Goal: Task Accomplishment & Management: Use online tool/utility

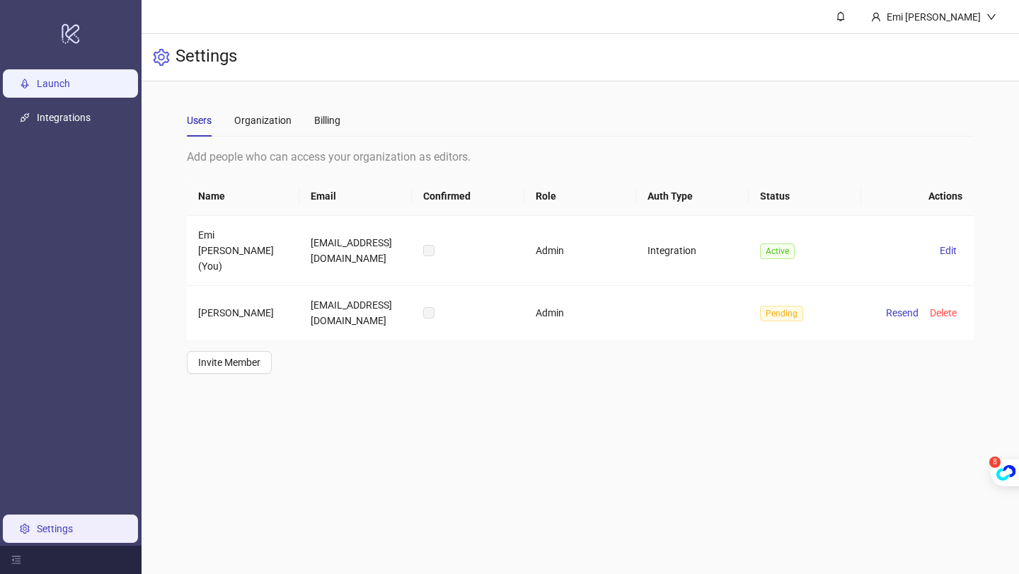
click at [54, 86] on link "Launch" at bounding box center [53, 83] width 33 height 11
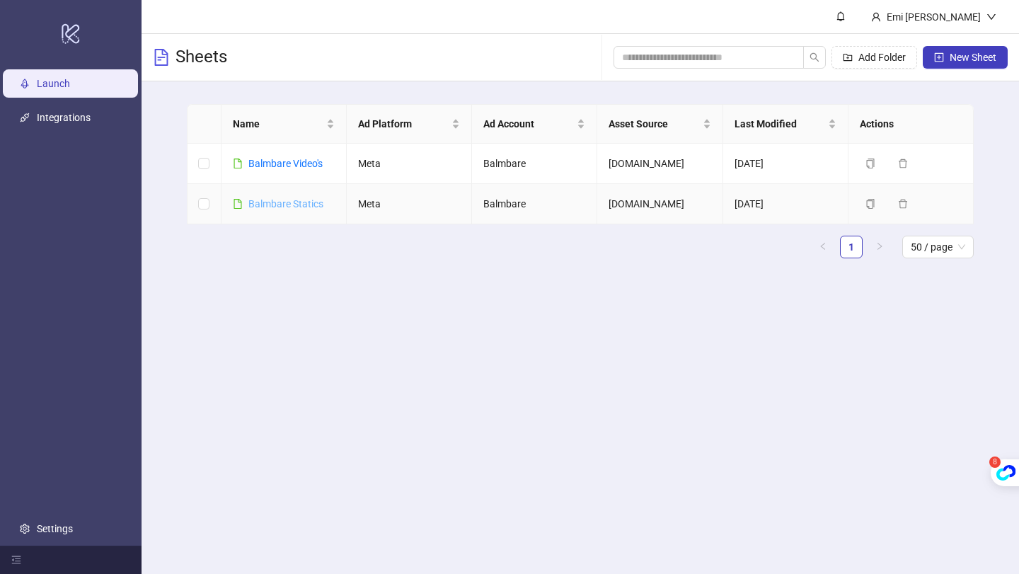
click at [308, 204] on link "Balmbare Statics" at bounding box center [285, 203] width 75 height 11
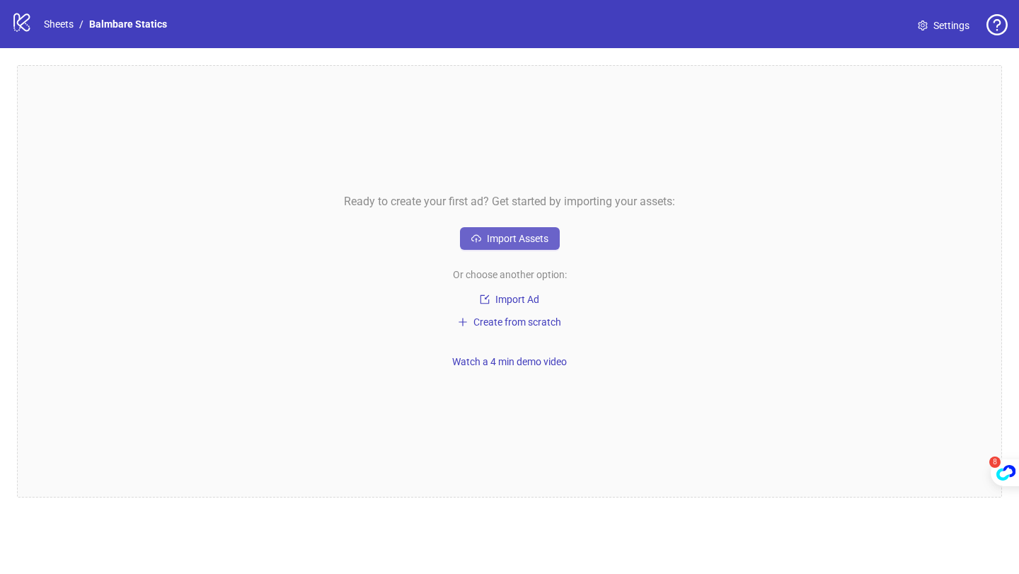
click at [509, 239] on span "Import Assets" at bounding box center [518, 238] width 62 height 11
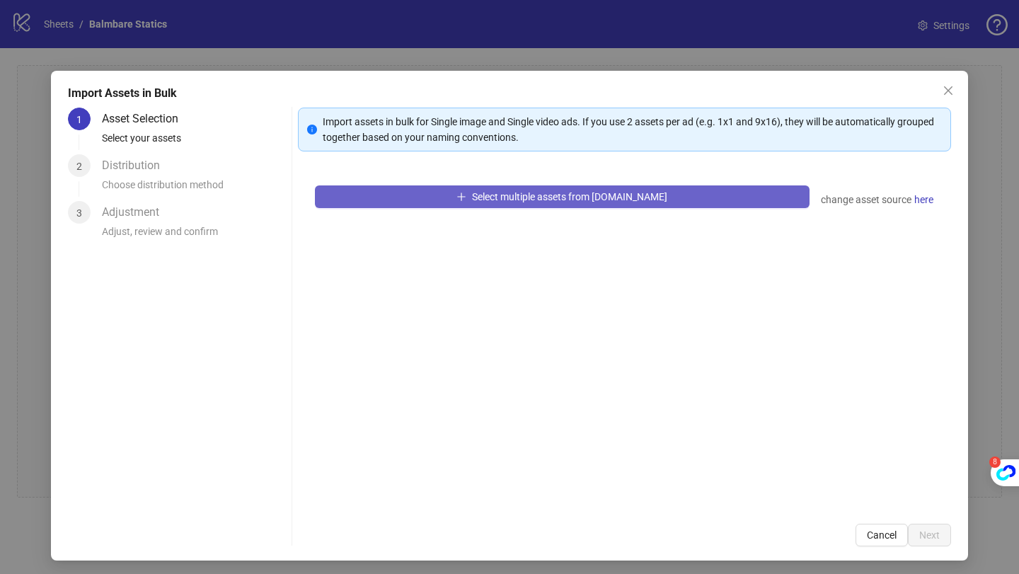
click at [429, 197] on button "Select multiple assets from Frame.io" at bounding box center [562, 196] width 494 height 23
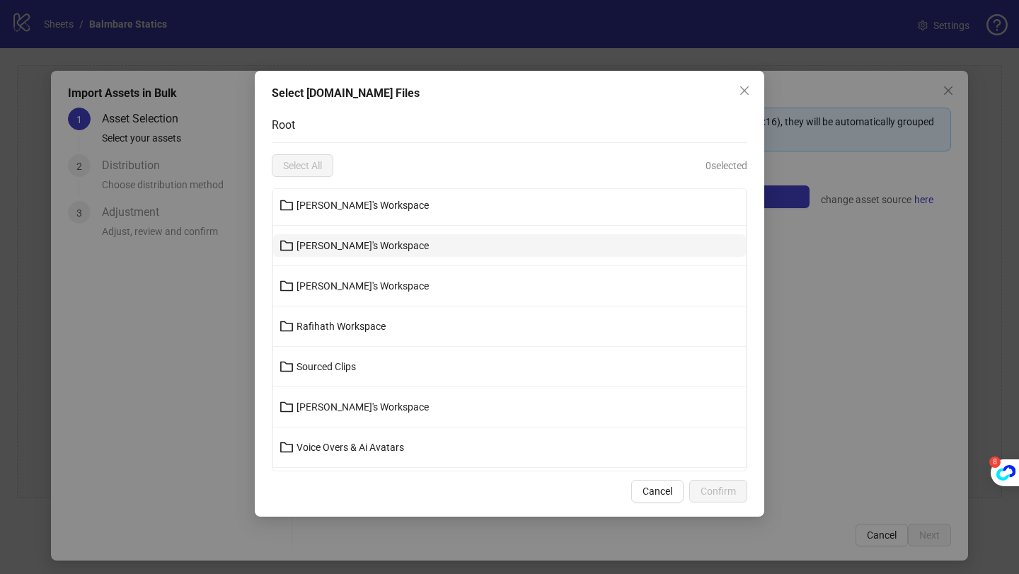
scroll to position [122, 0]
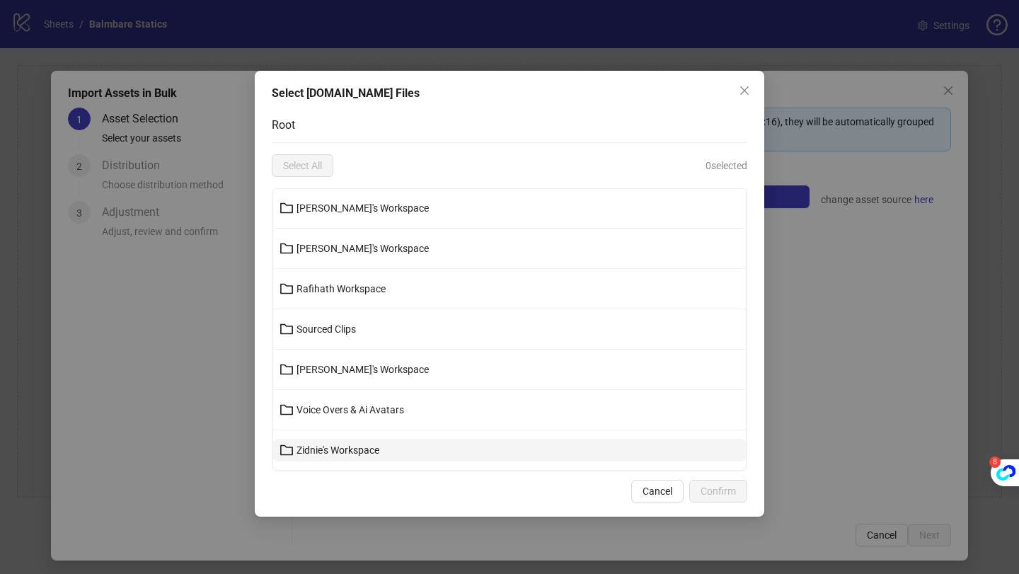
click at [342, 441] on button "Zidnie's Workspace" at bounding box center [509, 450] width 473 height 23
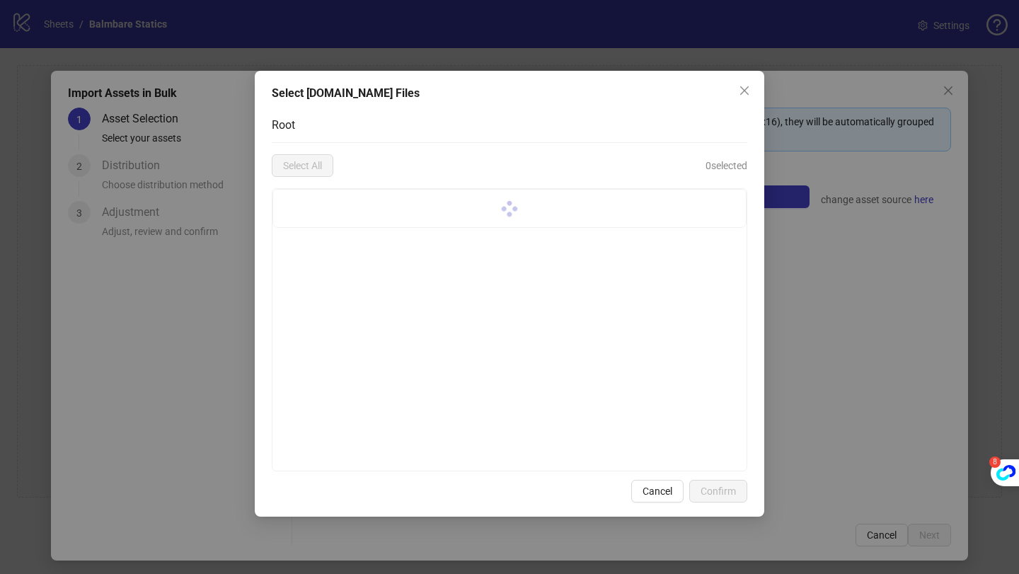
scroll to position [0, 0]
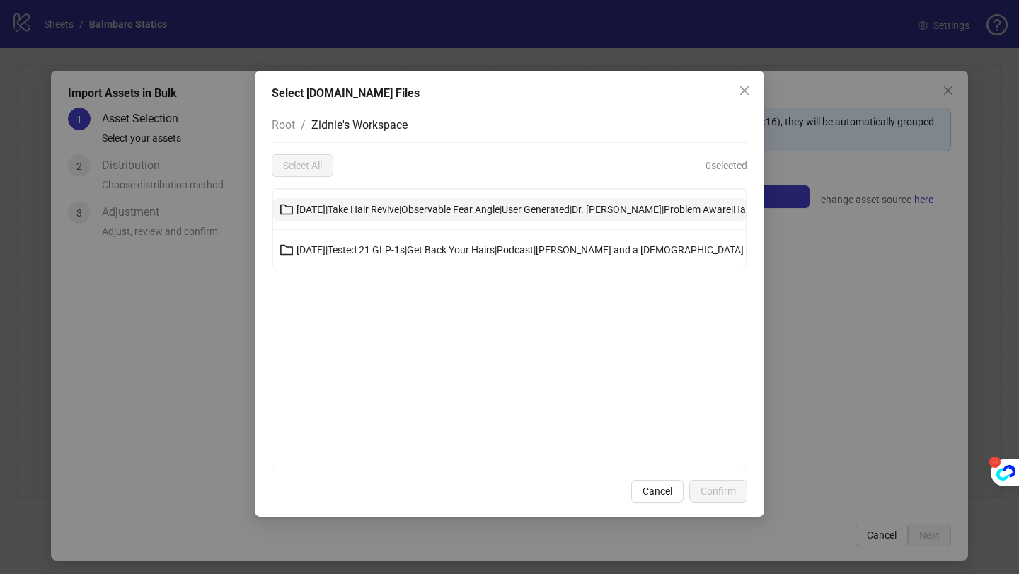
click at [470, 207] on span "30-09-25|Take Hair Revive|Observable Fear Angle|User Generated|Dr. Nicole Walke…" at bounding box center [570, 209] width 549 height 11
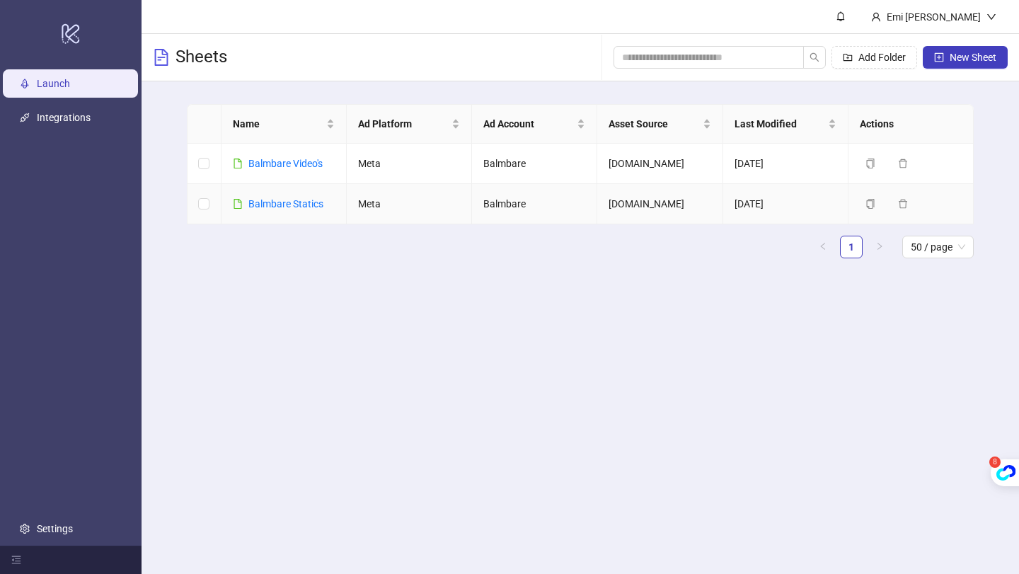
click at [491, 204] on td "Balmbare" at bounding box center [534, 204] width 125 height 40
click at [325, 200] on td "Balmbare Statics" at bounding box center [283, 204] width 125 height 40
click at [313, 203] on link "Balmbare Statics" at bounding box center [285, 203] width 75 height 11
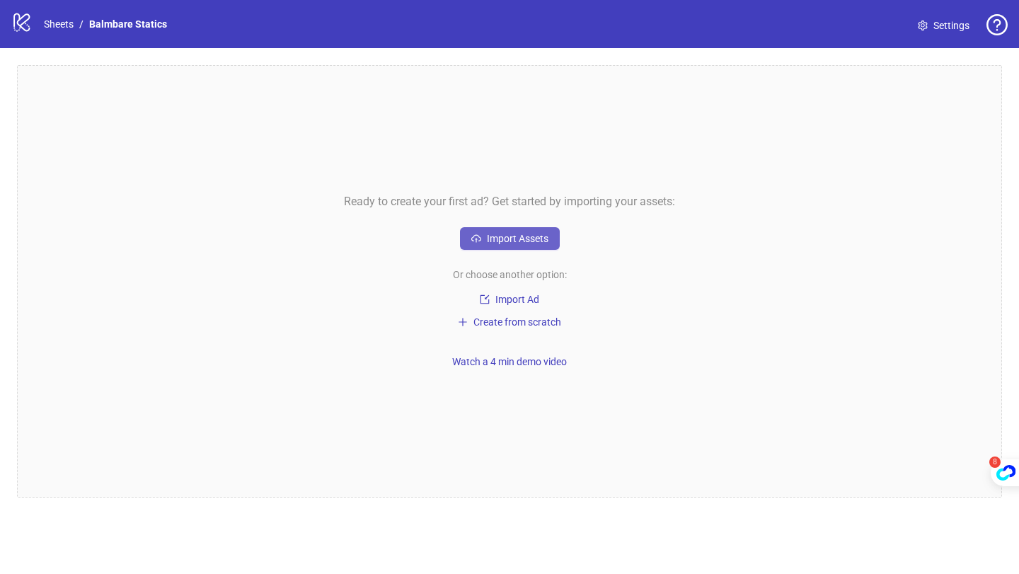
click at [482, 236] on button "Import Assets" at bounding box center [510, 238] width 100 height 23
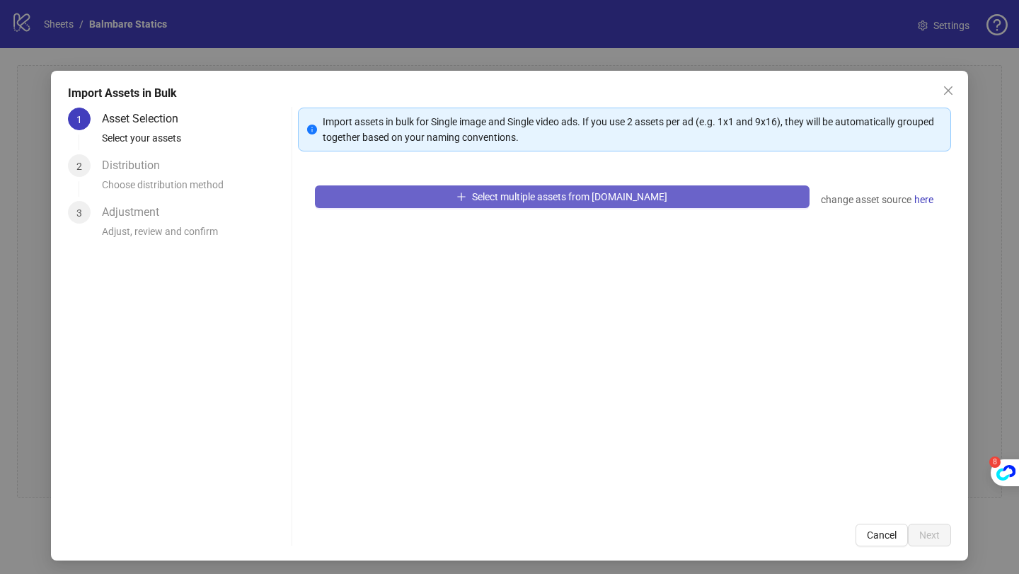
click at [482, 203] on button "Select multiple assets from Frame.io" at bounding box center [562, 196] width 494 height 23
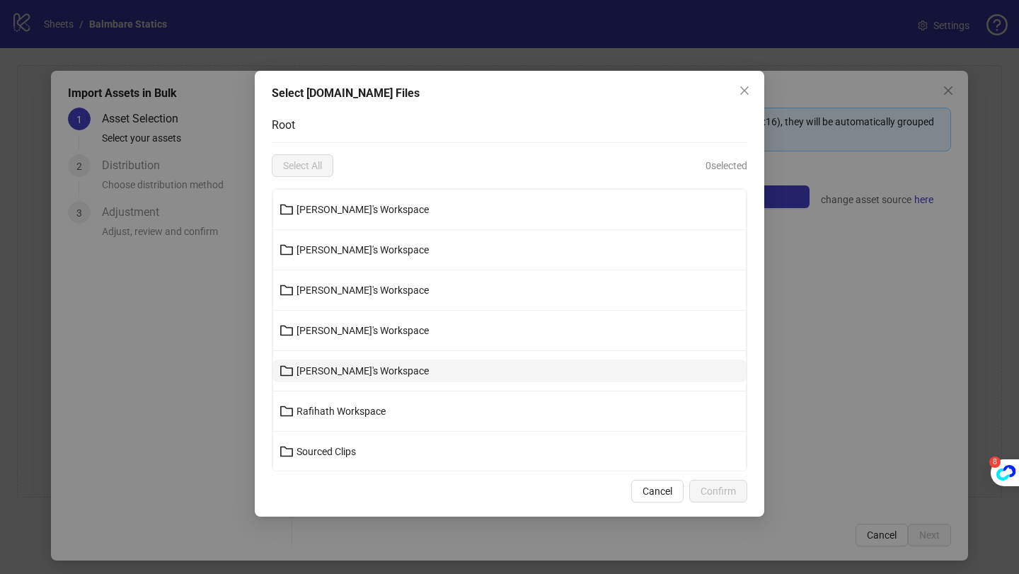
scroll to position [122, 0]
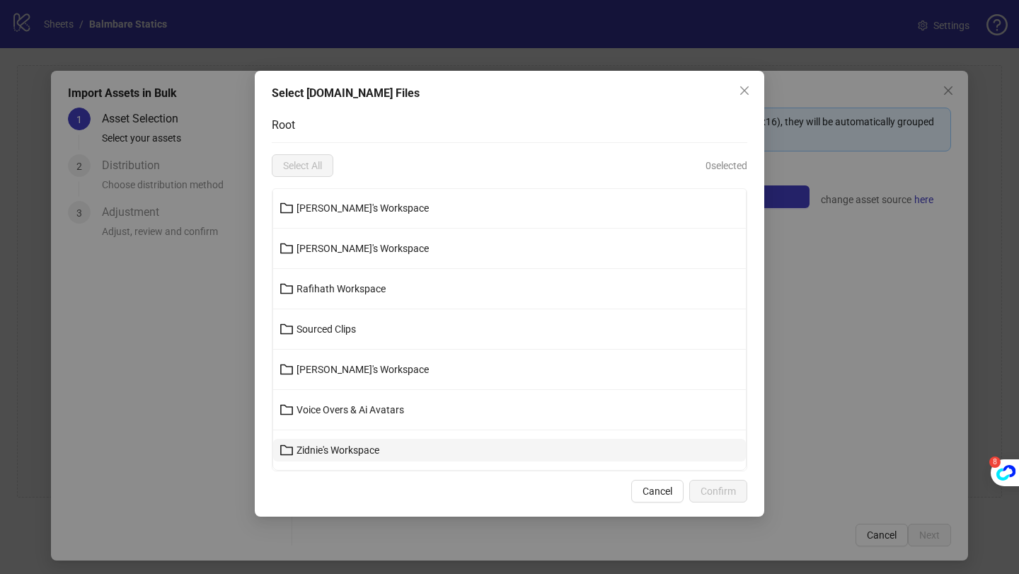
click at [371, 451] on span "Zidnie's Workspace" at bounding box center [337, 449] width 83 height 11
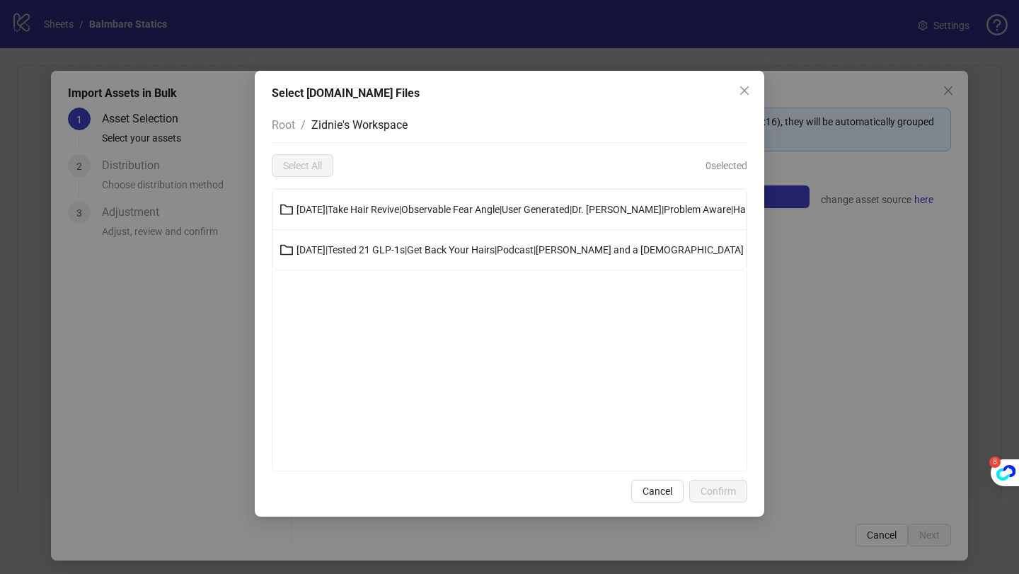
scroll to position [0, 0]
click at [371, 251] on span "30-09-25|Tested 21 GLP-1s|Get Back Your Hairs|Podcast|Dr. Jenna Rusell and a 45…" at bounding box center [622, 249] width 653 height 11
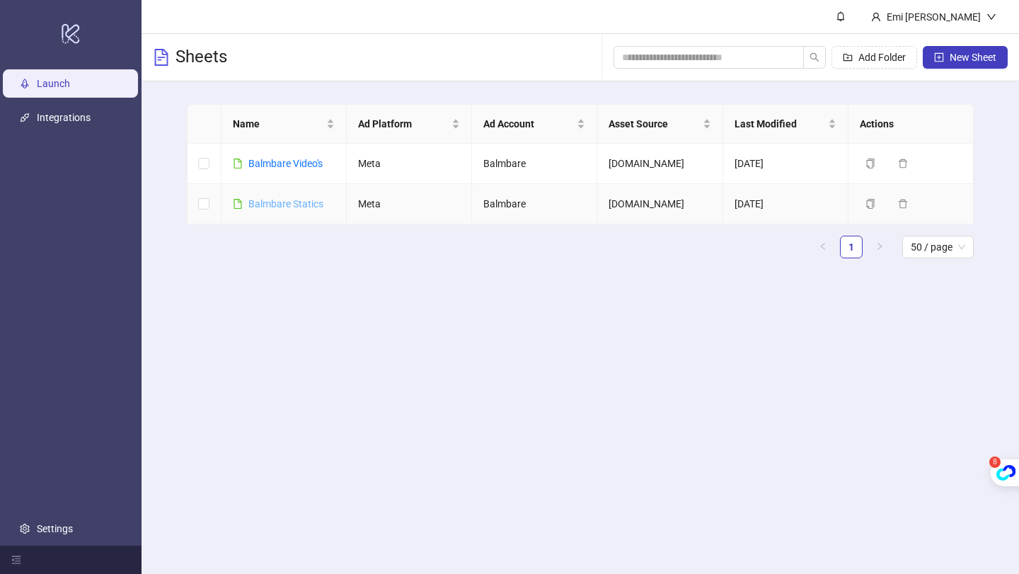
click at [306, 199] on link "Balmbare Statics" at bounding box center [285, 203] width 75 height 11
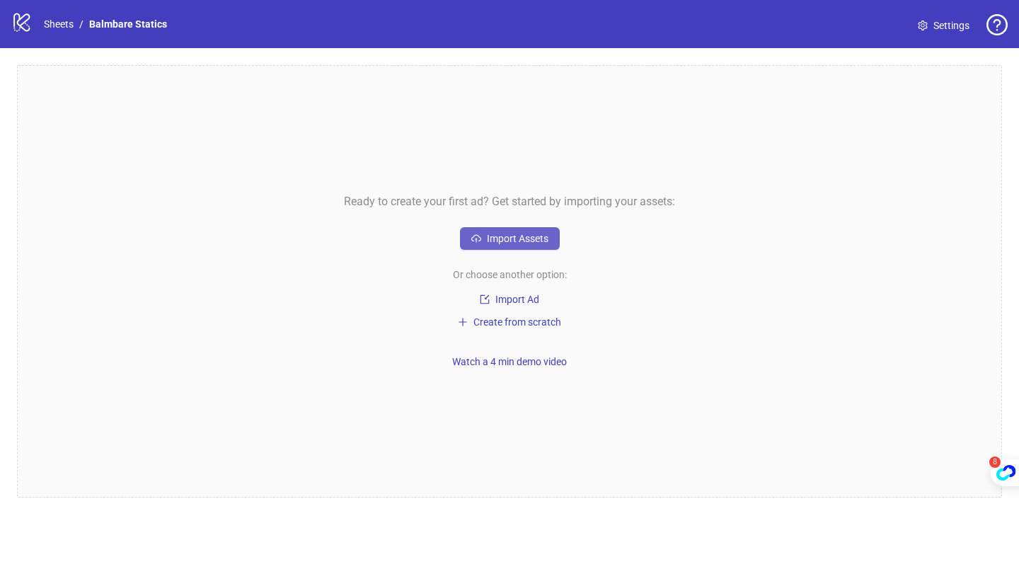
click at [515, 239] on span "Import Assets" at bounding box center [518, 238] width 62 height 11
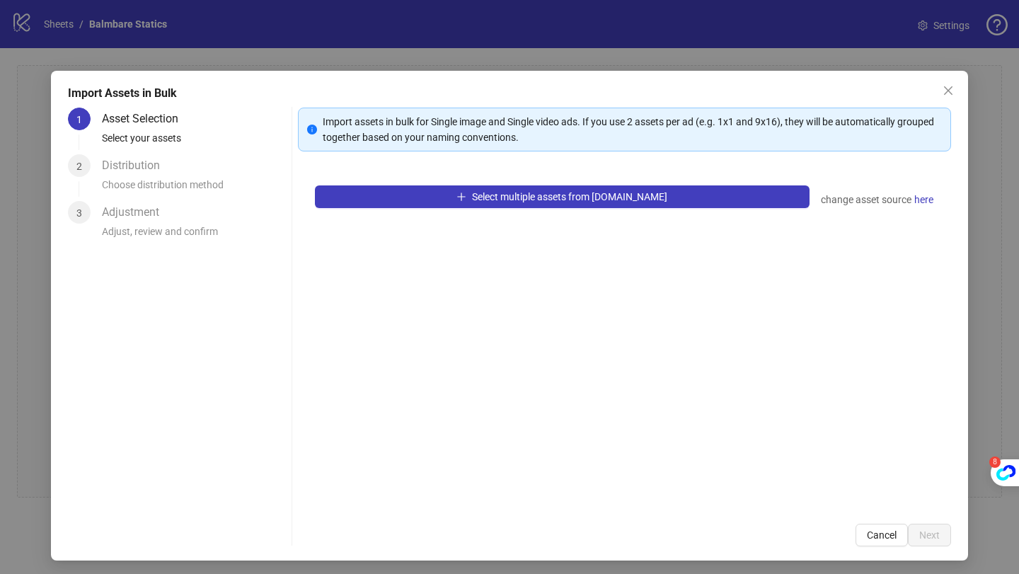
click at [407, 208] on div "Select multiple assets from Frame.io change asset source here" at bounding box center [624, 337] width 653 height 338
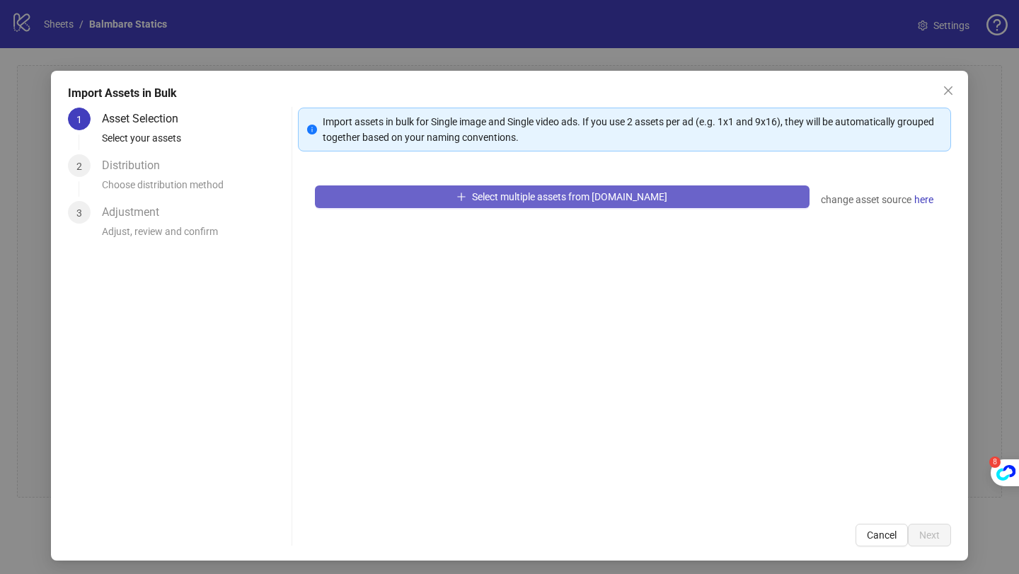
click at [444, 200] on button "Select multiple assets from Frame.io" at bounding box center [562, 196] width 494 height 23
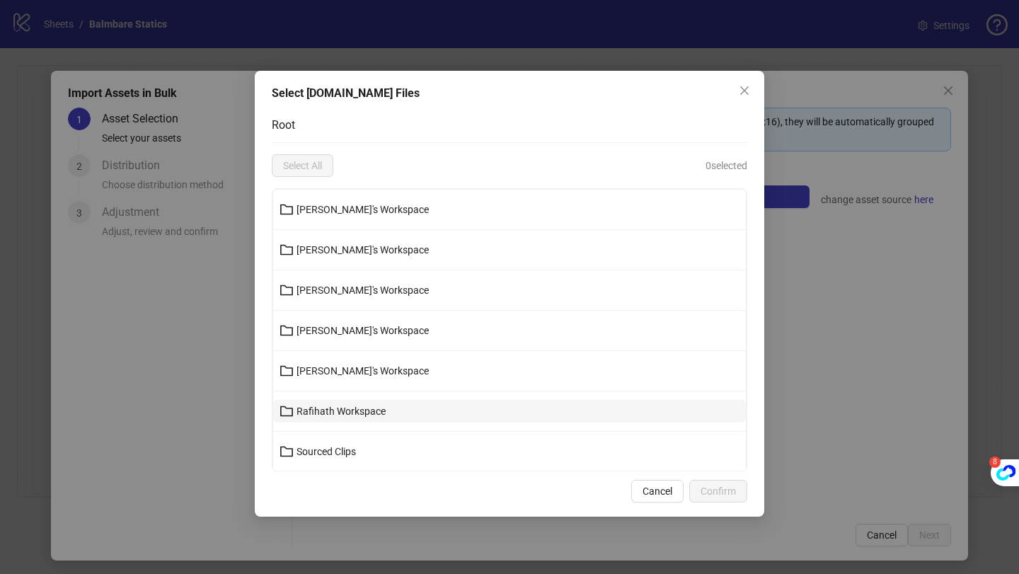
scroll to position [122, 0]
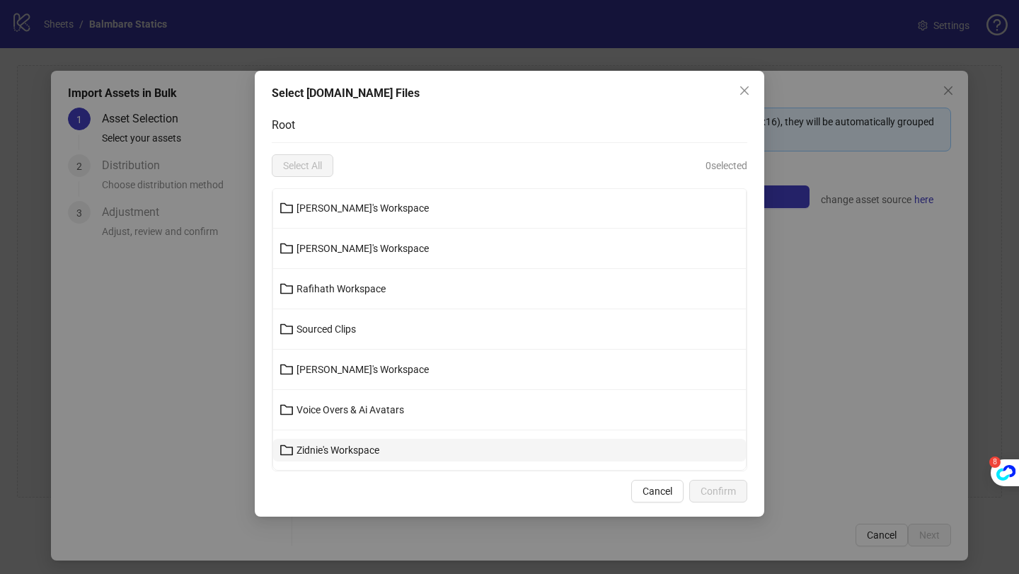
click at [387, 448] on button "Zidnie's Workspace" at bounding box center [509, 450] width 473 height 23
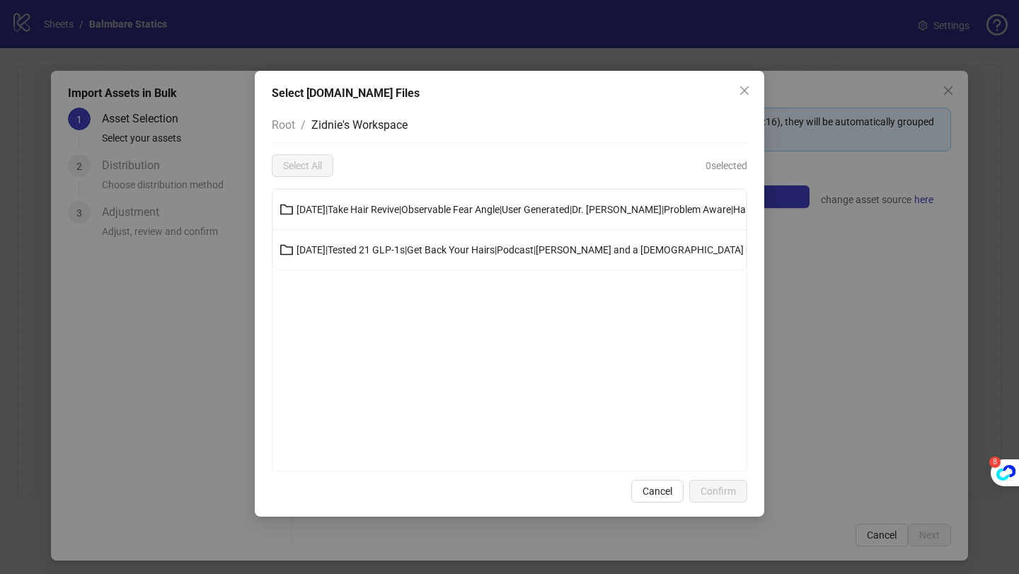
scroll to position [0, 0]
click at [467, 217] on button "30-09-25|Take Hair Revive|Observable Fear Angle|User Generated|Dr. Nicole Walke…" at bounding box center [509, 209] width 473 height 23
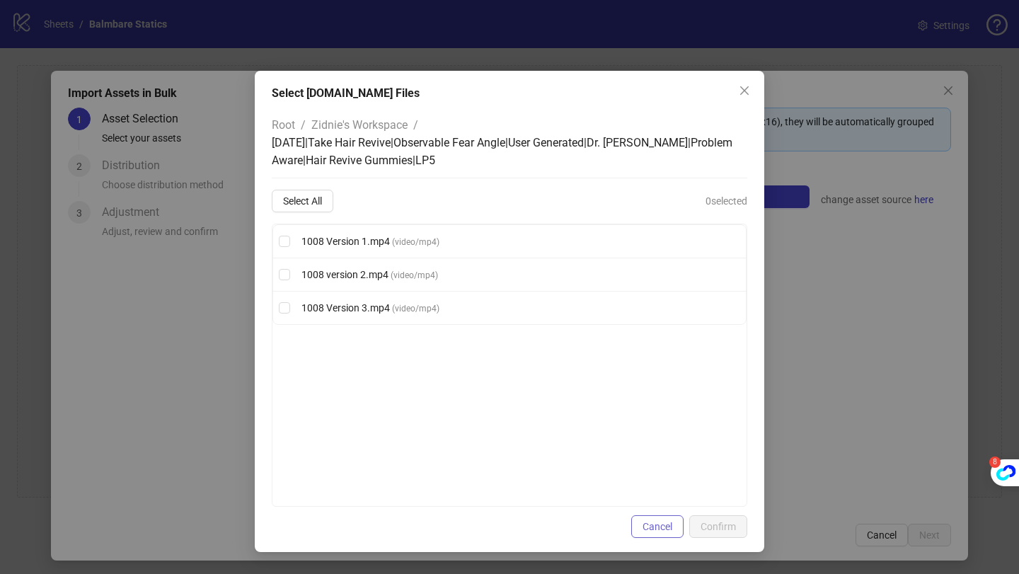
click at [648, 521] on span "Cancel" at bounding box center [657, 526] width 30 height 11
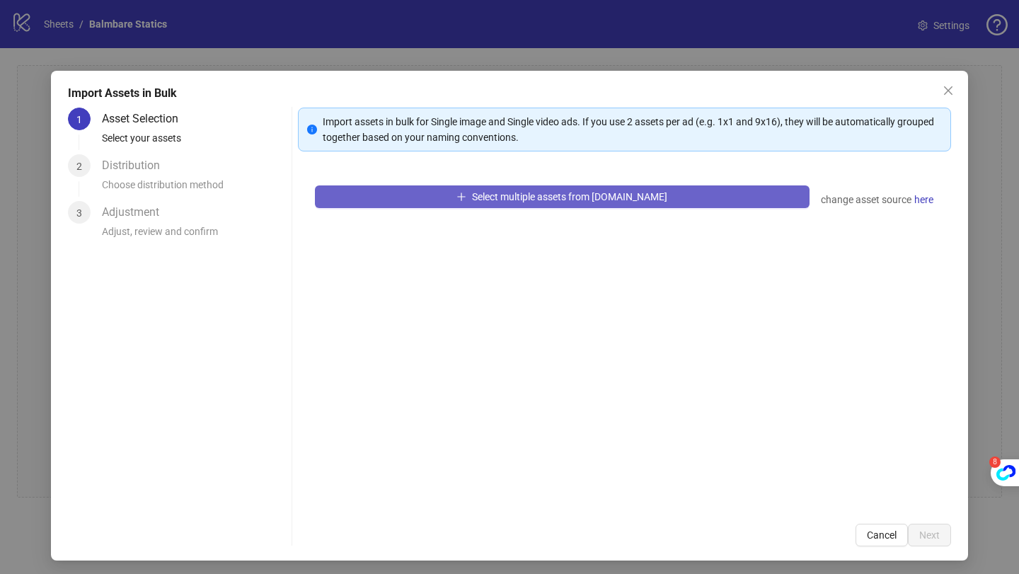
click at [492, 192] on span "Select multiple assets from Frame.io" at bounding box center [569, 196] width 195 height 11
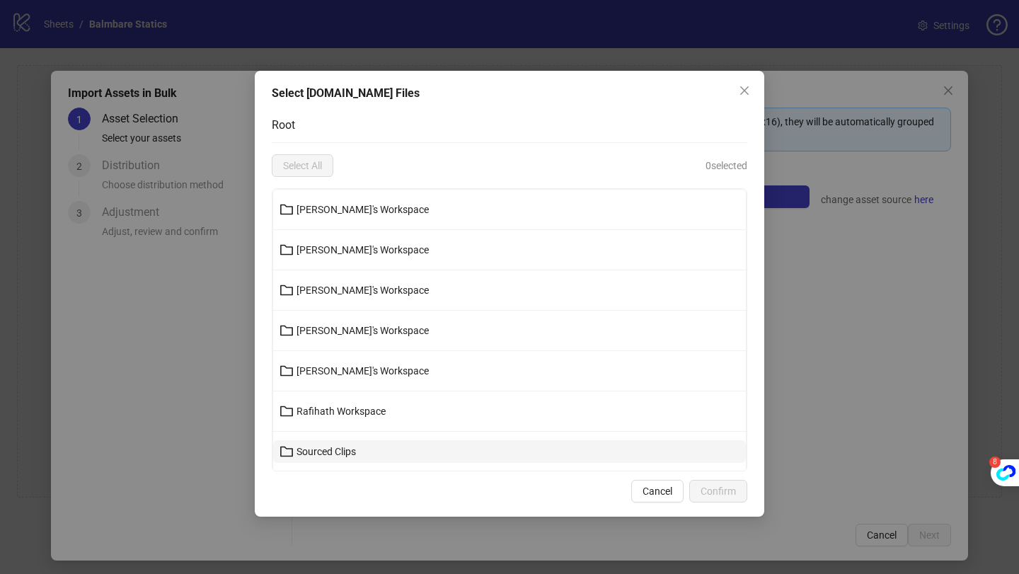
scroll to position [122, 0]
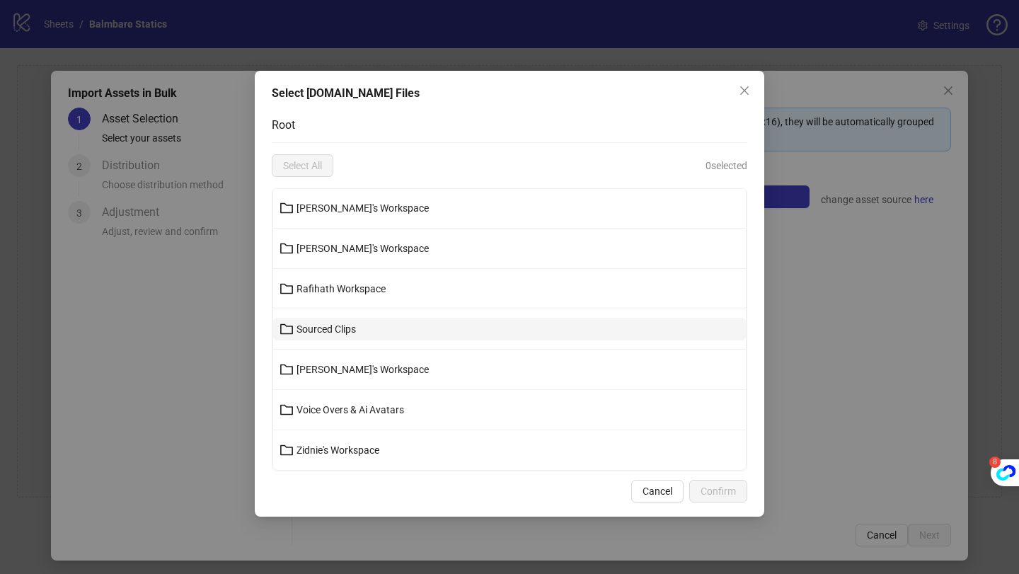
click at [403, 442] on button "Zidnie's Workspace" at bounding box center [509, 450] width 473 height 23
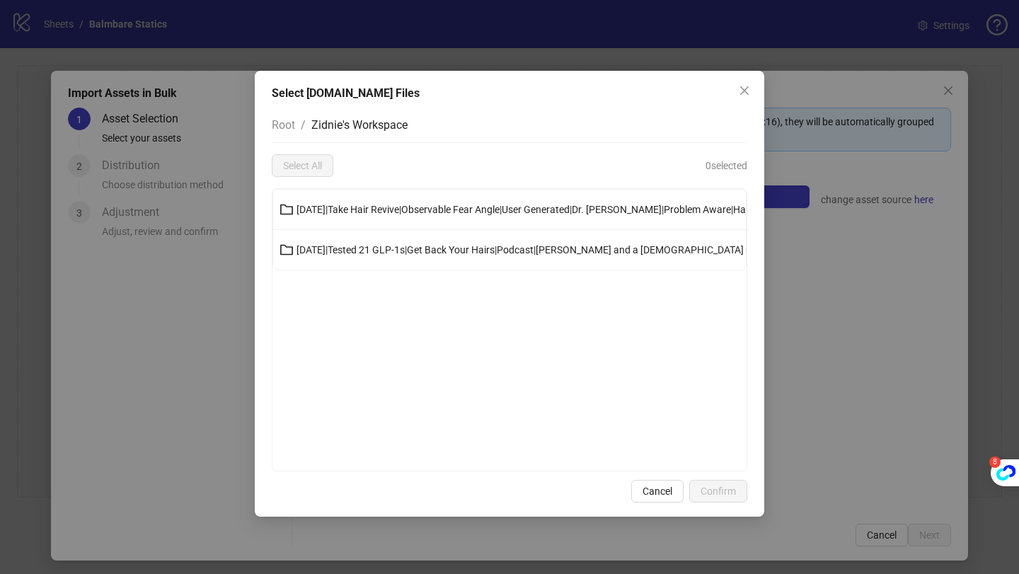
scroll to position [0, 0]
click at [424, 251] on span "30-09-25|Tested 21 GLP-1s|Get Back Your Hairs|Podcast|Dr. Jenna Rusell and a 45…" at bounding box center [622, 249] width 653 height 11
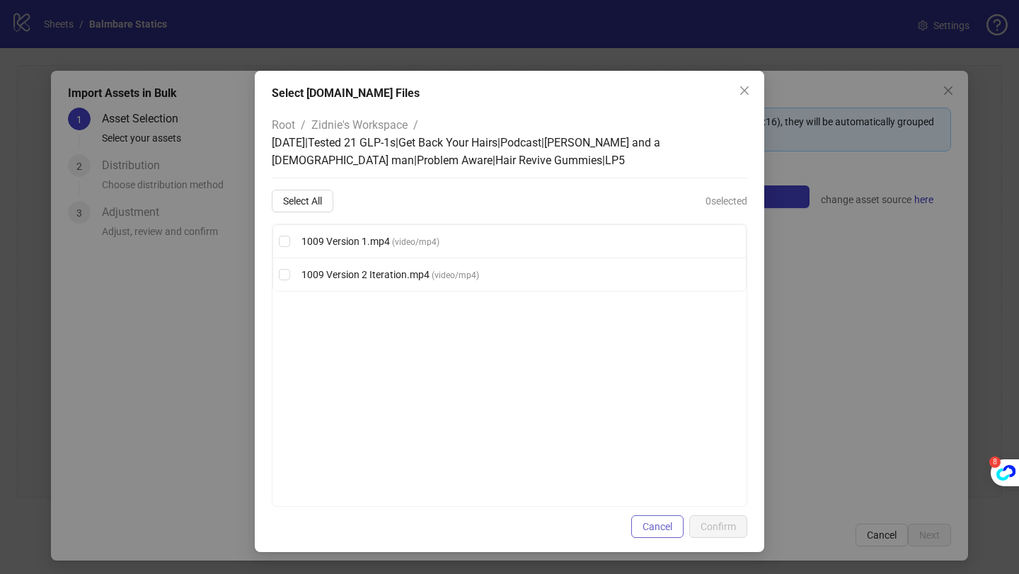
click at [658, 526] on span "Cancel" at bounding box center [657, 526] width 30 height 11
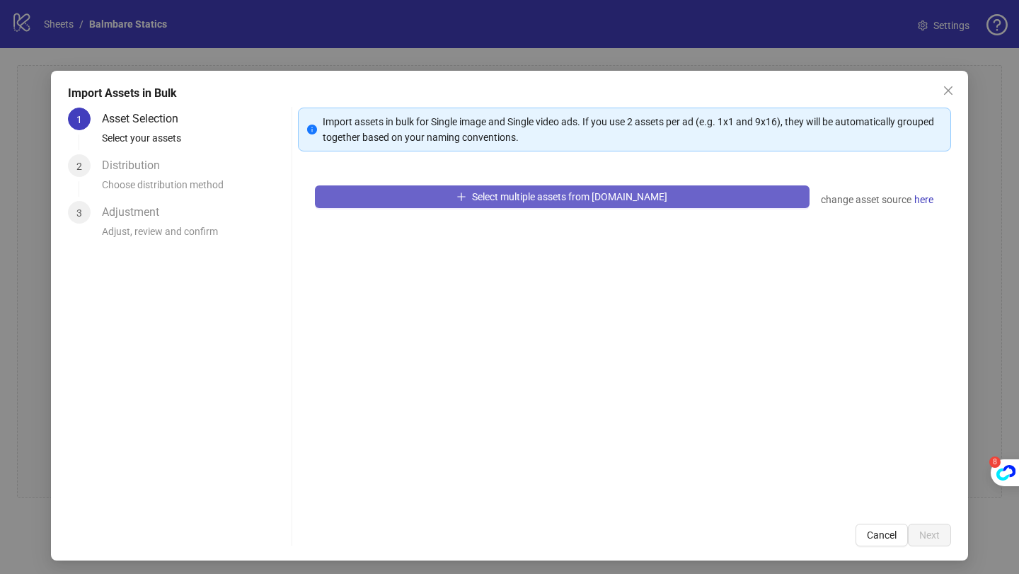
click at [516, 187] on button "Select multiple assets from Frame.io" at bounding box center [562, 196] width 494 height 23
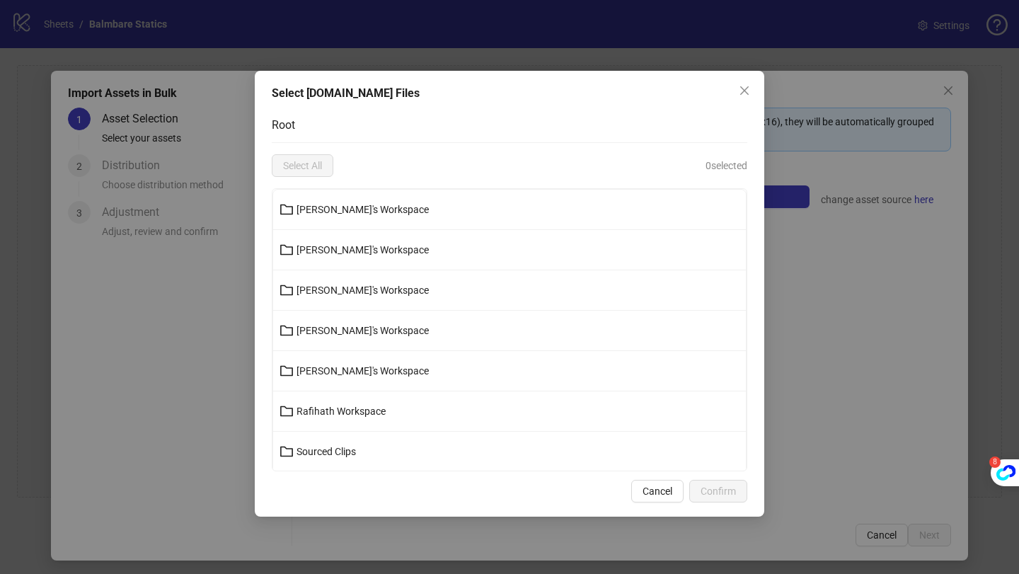
scroll to position [122, 0]
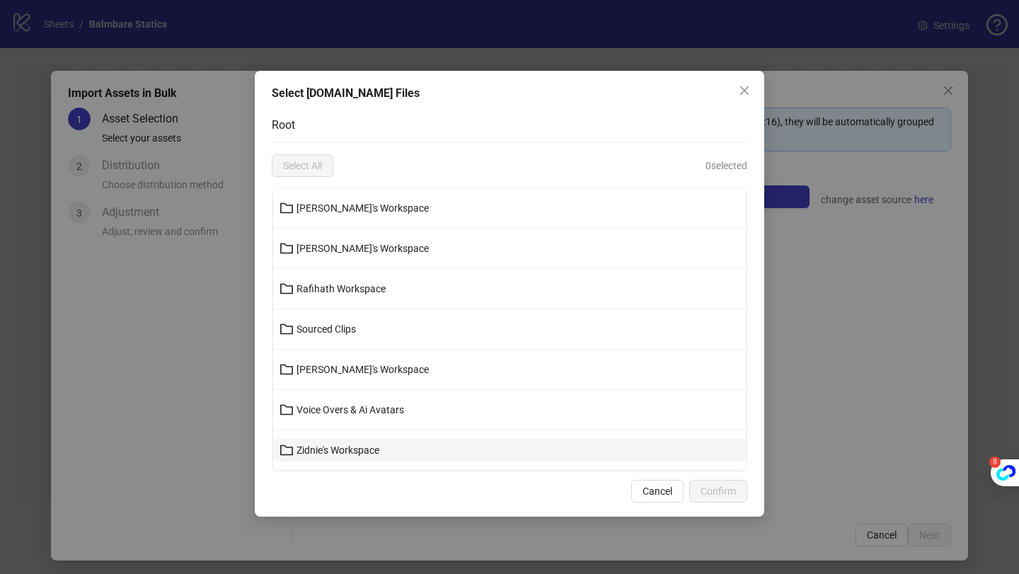
click at [382, 450] on button "Zidnie's Workspace" at bounding box center [509, 450] width 473 height 23
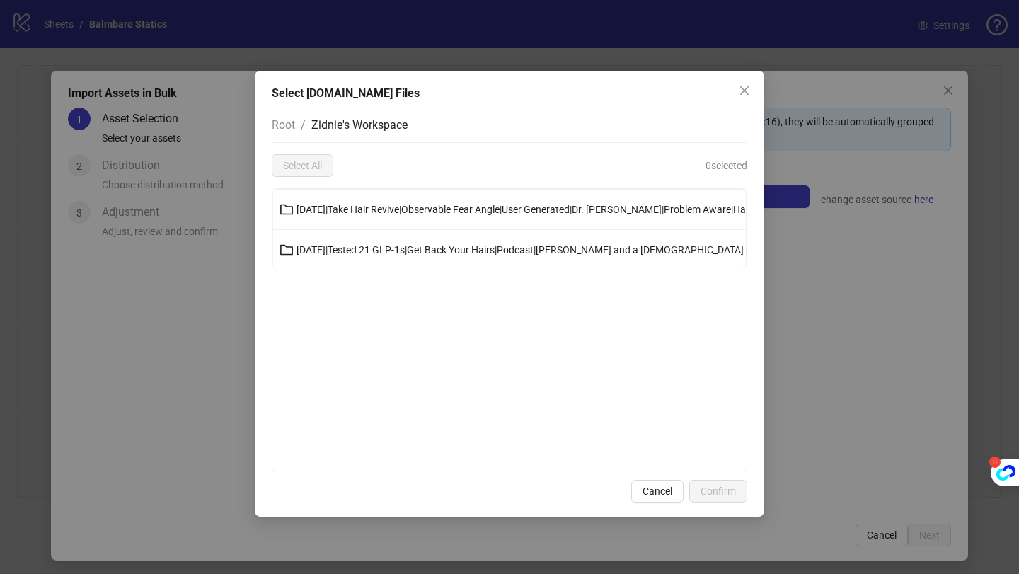
scroll to position [0, 0]
click at [391, 199] on button "30-09-25|Take Hair Revive|Observable Fear Angle|User Generated|Dr. Nicole Walke…" at bounding box center [509, 209] width 473 height 23
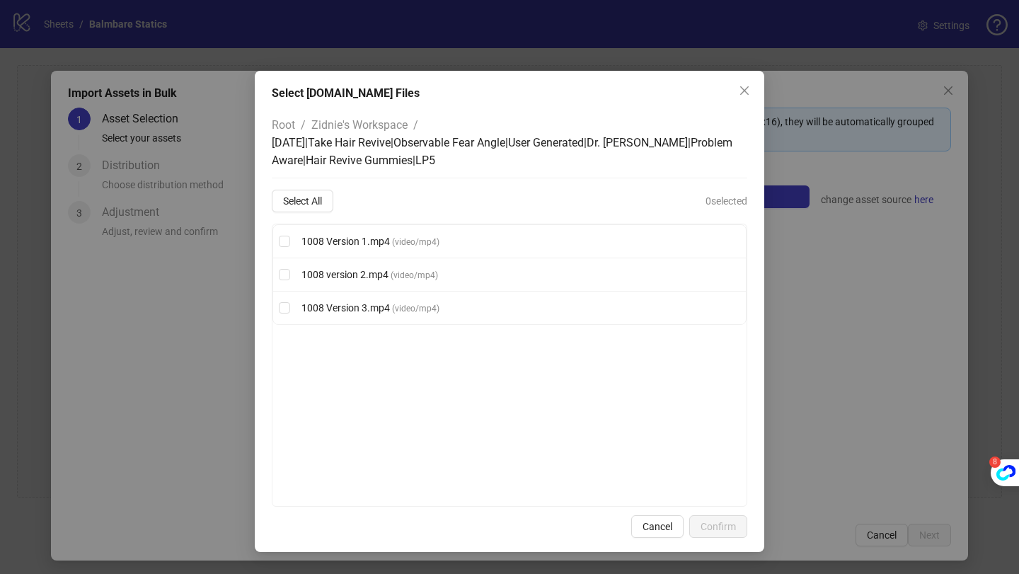
click at [843, 163] on div "Select Frame.io Files Root / Zidnie's Workspace / 30-09-25|Take Hair Revive|Obs…" at bounding box center [509, 287] width 1019 height 574
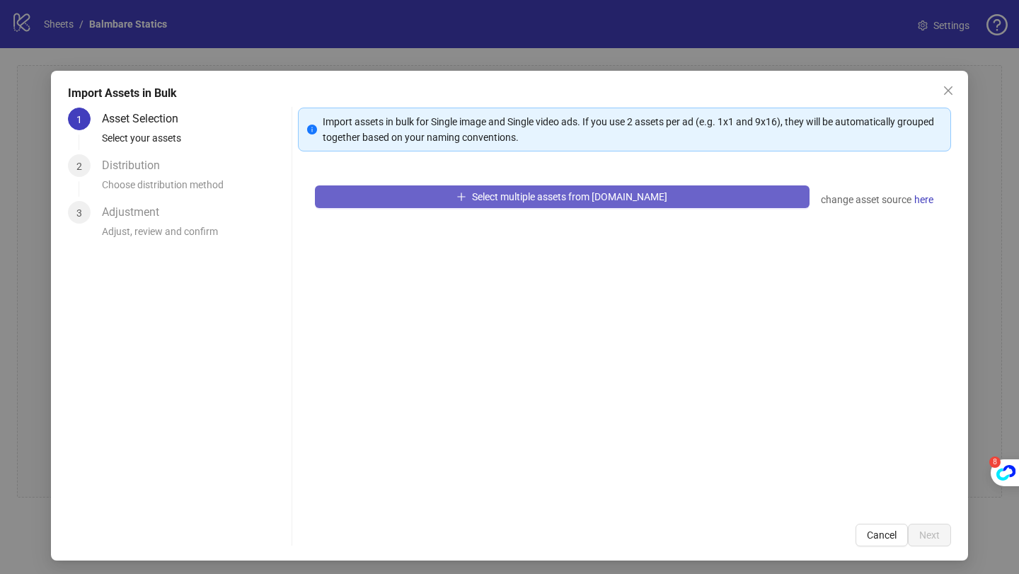
click at [465, 196] on icon "plus" at bounding box center [462, 196] width 8 height 1
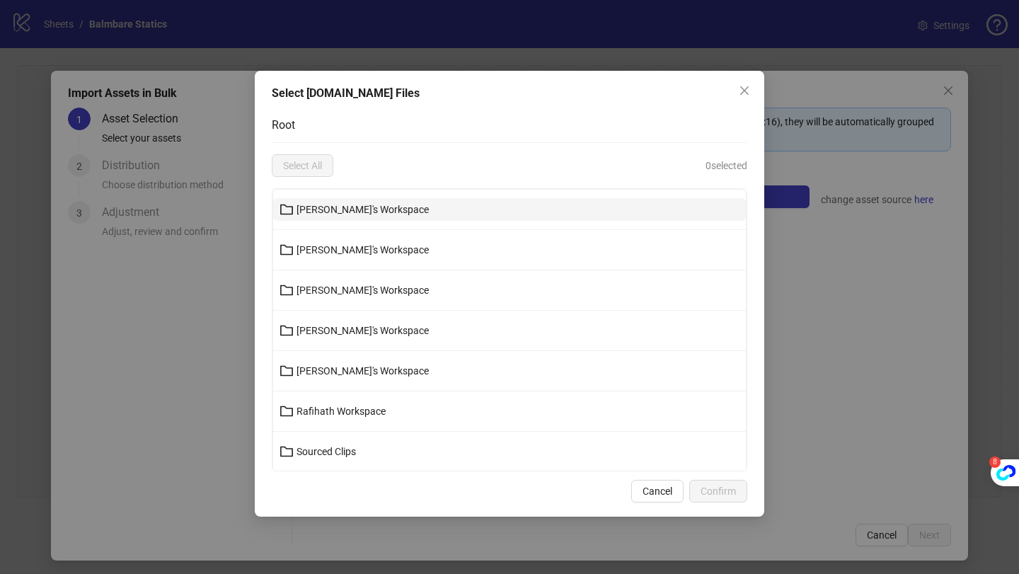
click at [432, 208] on button "Anthony's Workspace" at bounding box center [509, 209] width 473 height 23
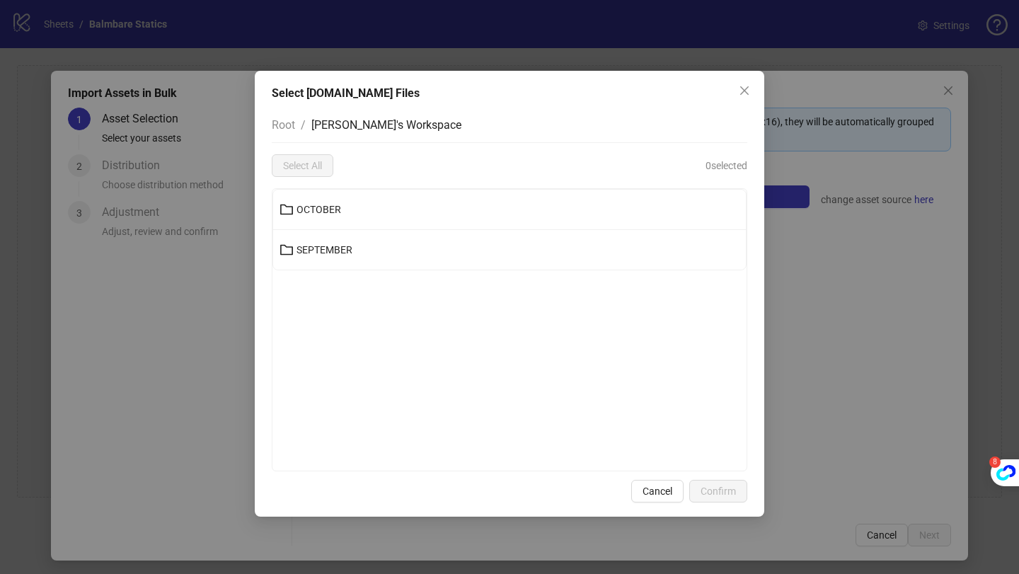
click at [338, 197] on li "OCTOBER" at bounding box center [509, 210] width 473 height 40
click at [331, 213] on span "OCTOBER" at bounding box center [318, 209] width 45 height 11
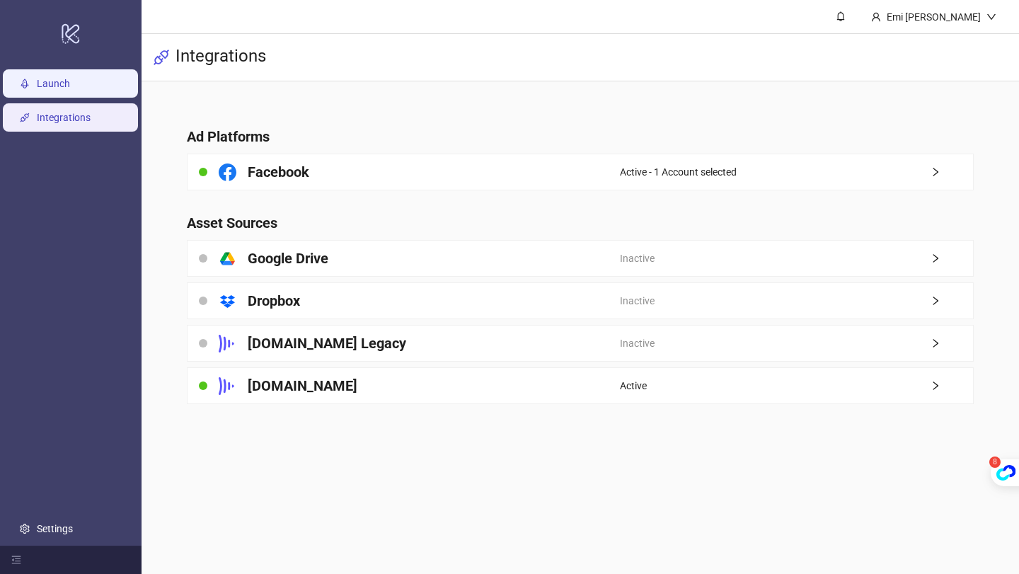
click at [66, 84] on link "Launch" at bounding box center [53, 83] width 33 height 11
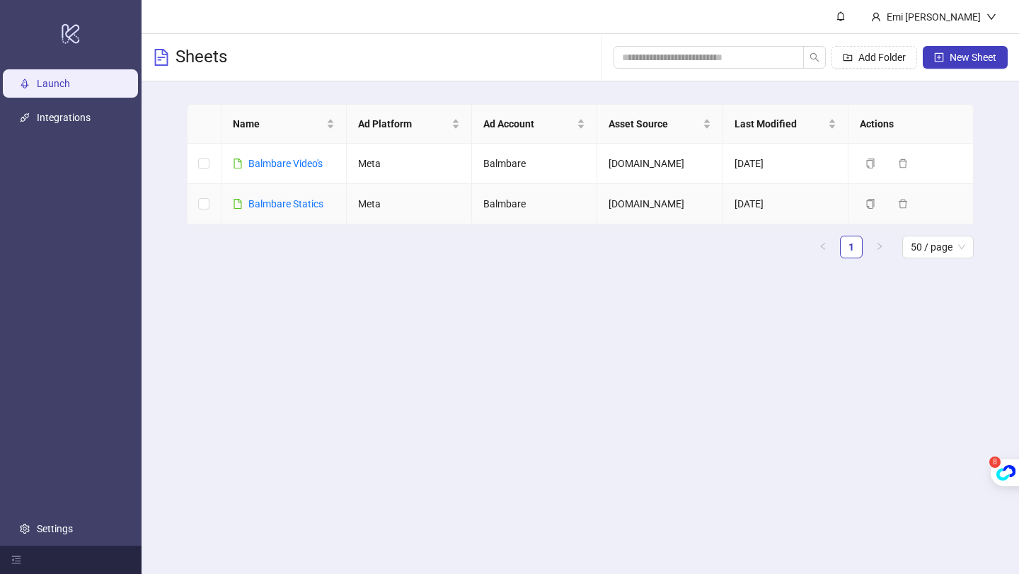
click at [448, 206] on td "Meta" at bounding box center [409, 204] width 125 height 40
click at [315, 219] on td "Balmbare Statics" at bounding box center [283, 204] width 125 height 40
click at [306, 210] on div "Balmbare Statics" at bounding box center [285, 204] width 75 height 16
click at [301, 207] on link "Balmbare Statics" at bounding box center [285, 203] width 75 height 11
click at [282, 208] on link "Balmbare Statics" at bounding box center [285, 203] width 75 height 11
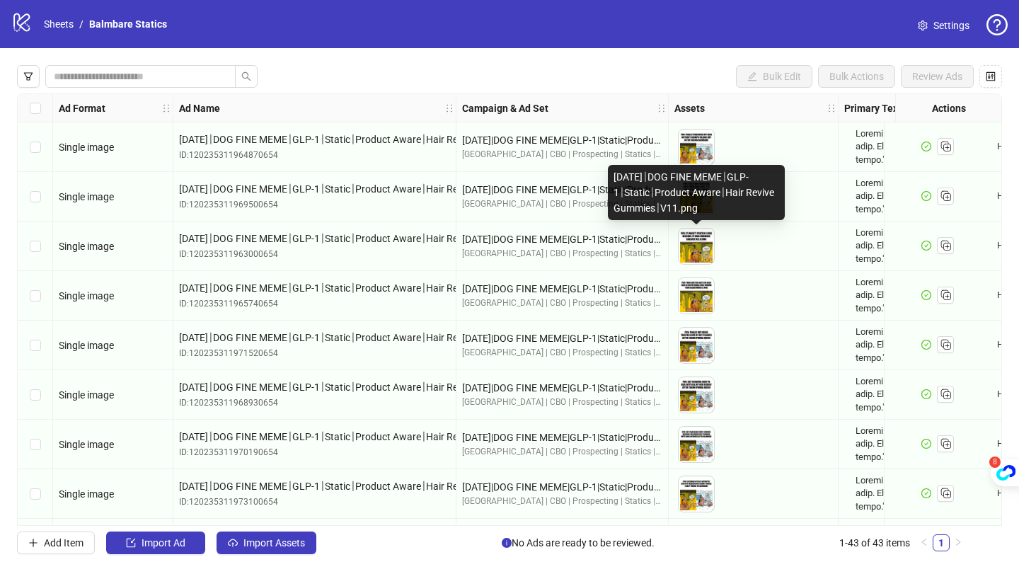
click at [693, 243] on img at bounding box center [695, 245] width 35 height 35
click at [697, 261] on button "button" at bounding box center [705, 255] width 17 height 17
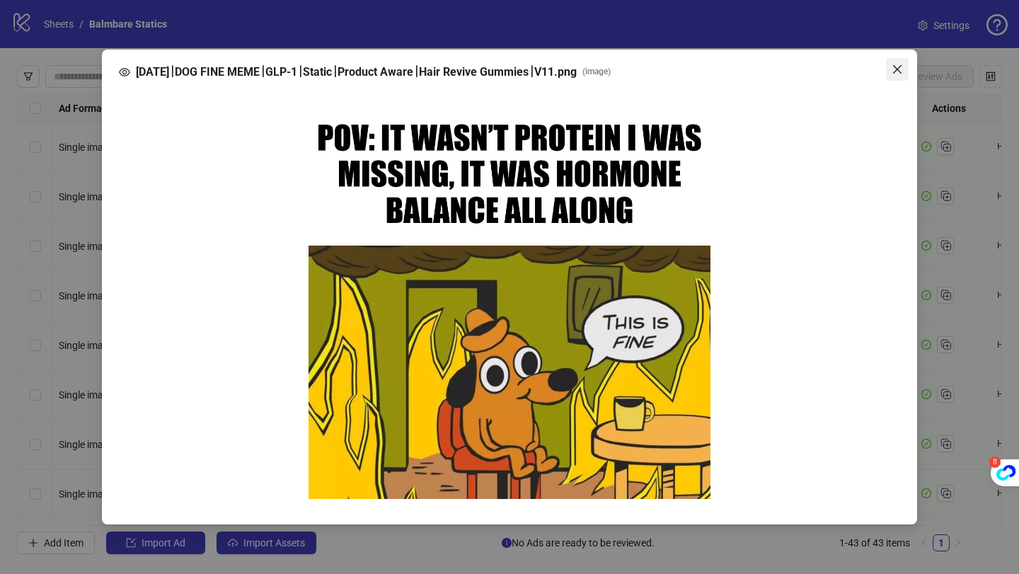
click at [899, 64] on icon "close" at bounding box center [896, 69] width 11 height 11
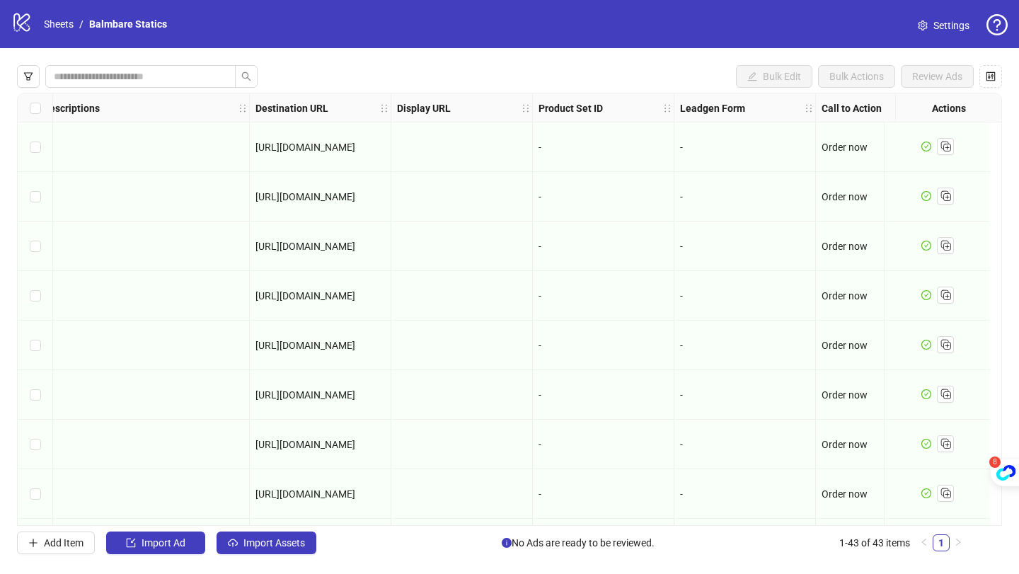
scroll to position [0, 1200]
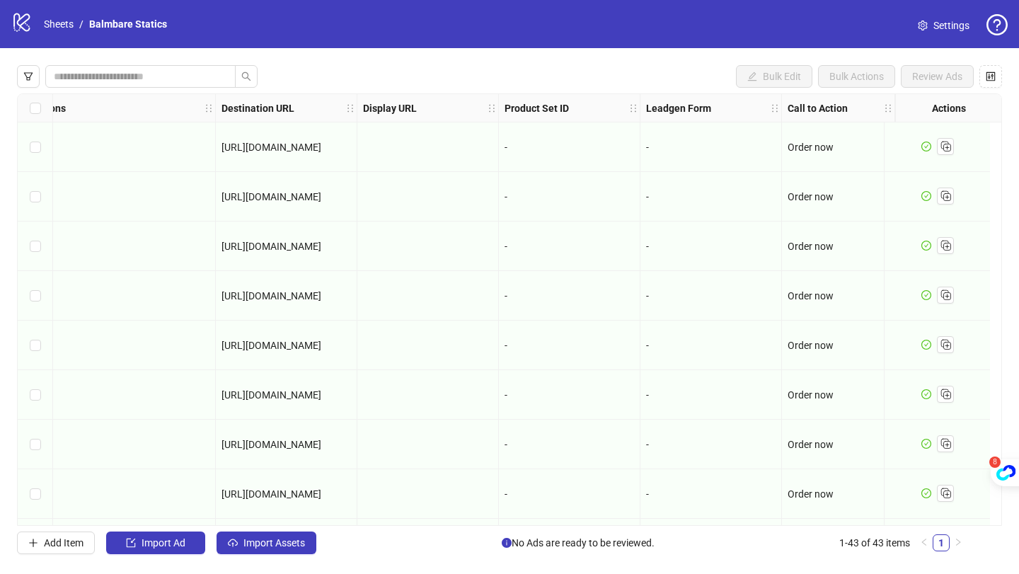
click at [966, 460] on div at bounding box center [937, 444] width 106 height 50
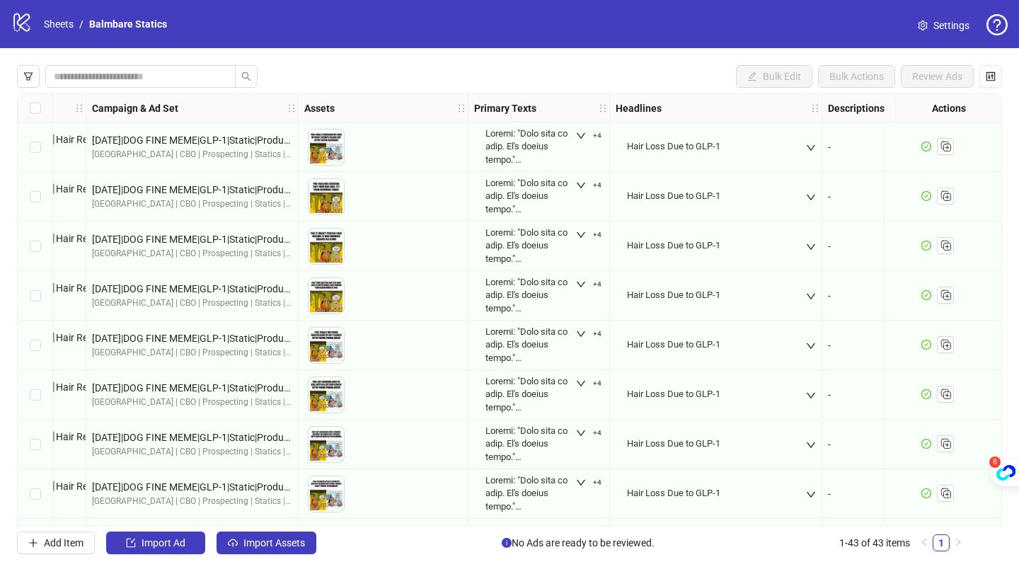
scroll to position [0, 361]
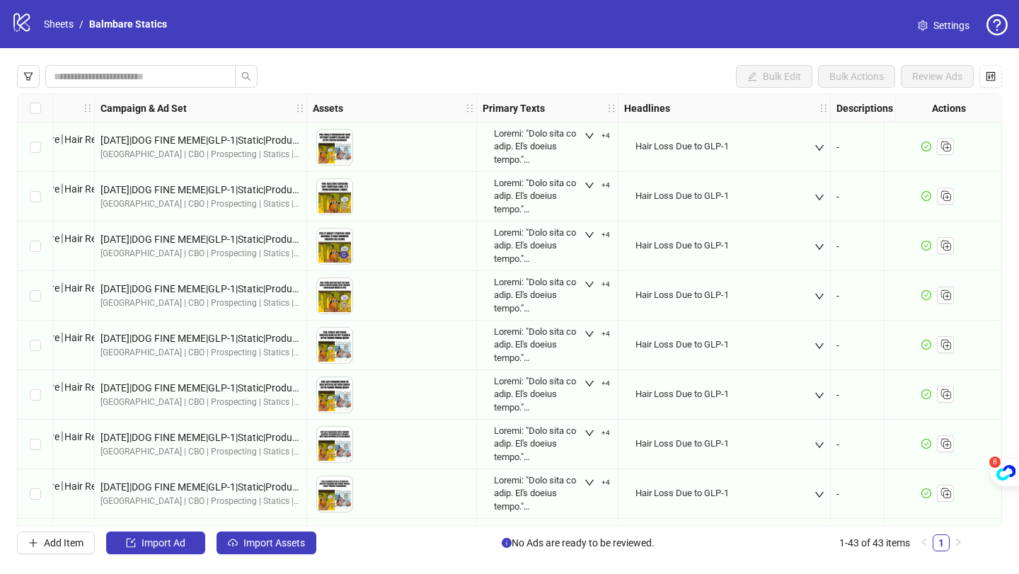
click at [342, 247] on button "button" at bounding box center [343, 255] width 17 height 17
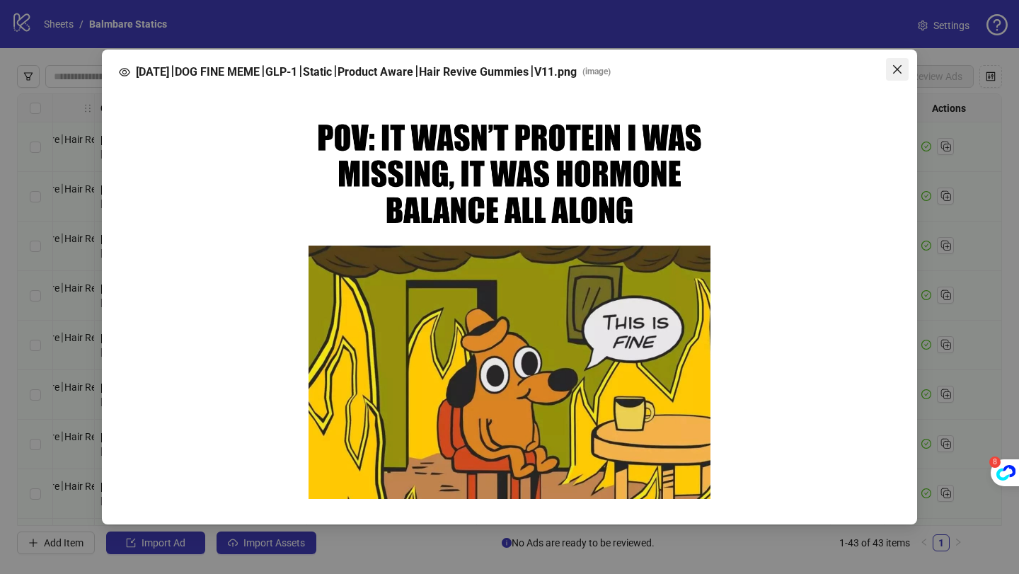
click at [897, 62] on button "Close" at bounding box center [897, 69] width 23 height 23
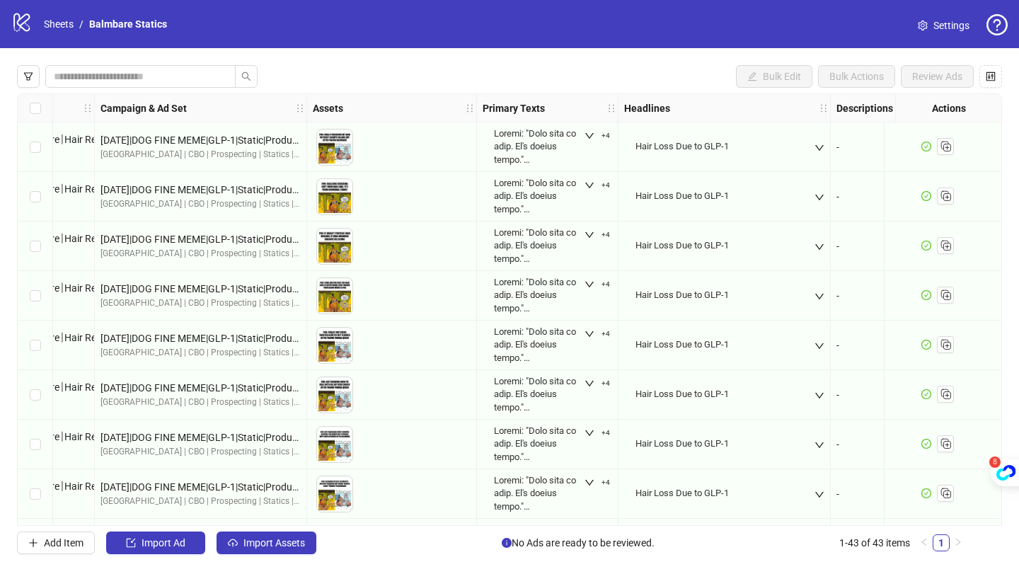
click at [341, 176] on div "To pick up a draggable item, press the space bar. While dragging, use the arrow…" at bounding box center [392, 197] width 158 height 44
click at [341, 188] on img at bounding box center [334, 196] width 35 height 35
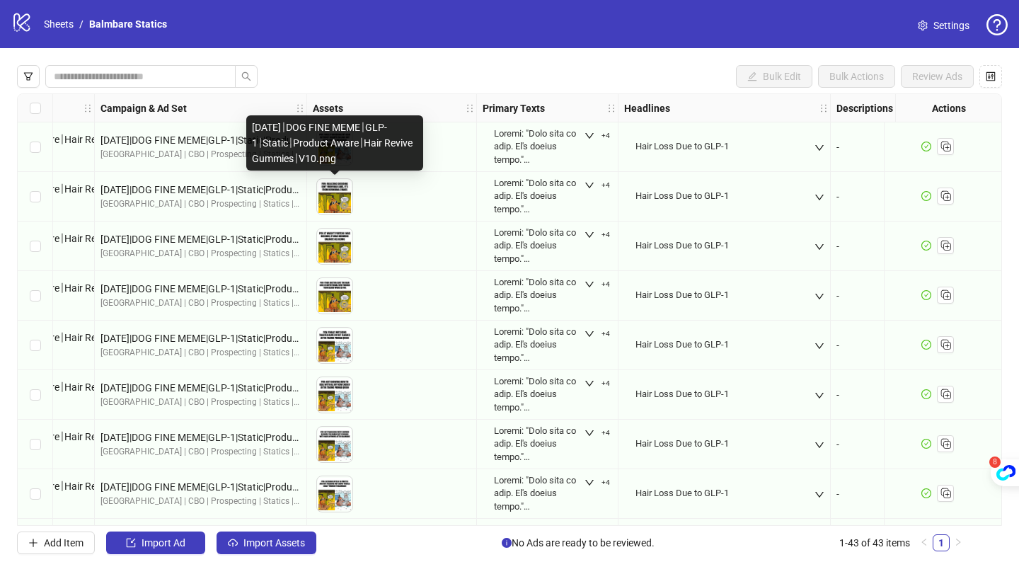
click at [347, 185] on img at bounding box center [334, 196] width 35 height 35
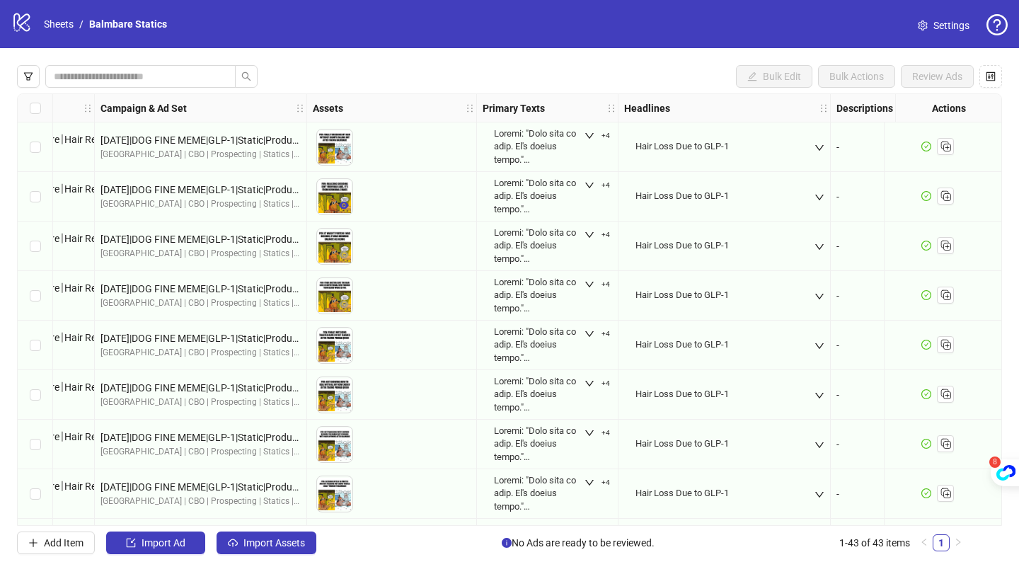
click at [347, 207] on icon "eye" at bounding box center [344, 205] width 10 height 10
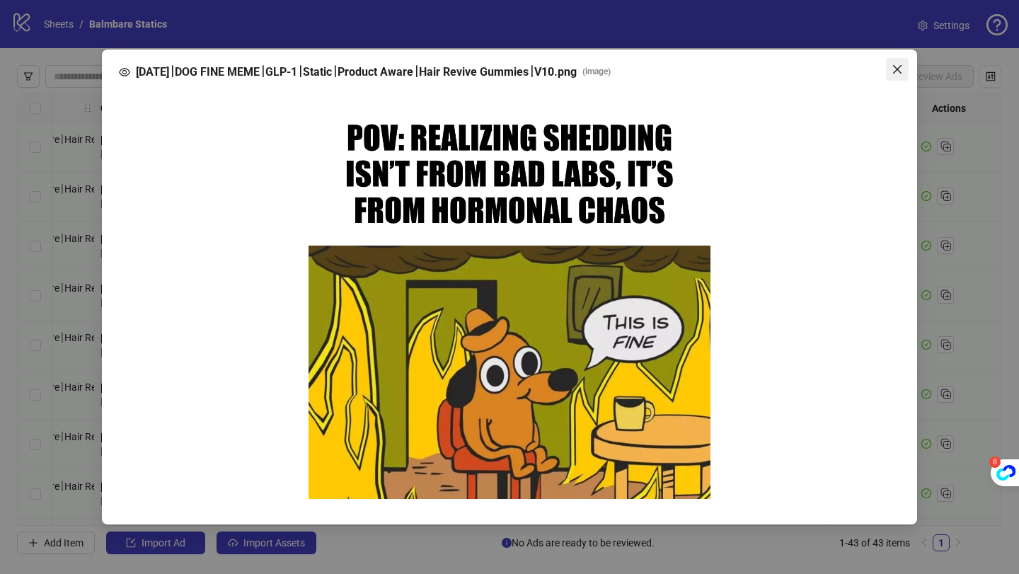
click at [896, 65] on icon "close" at bounding box center [896, 69] width 11 height 11
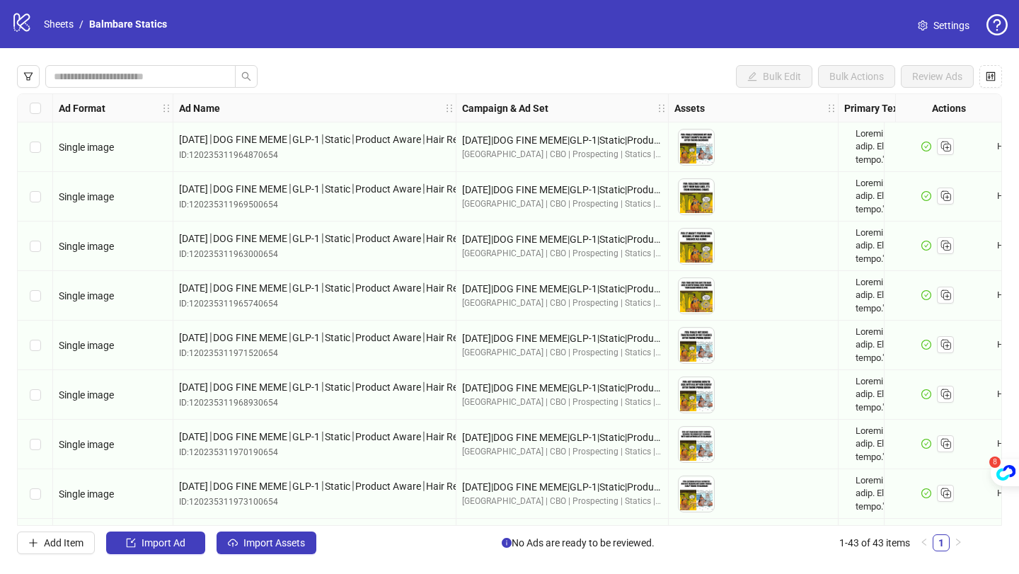
scroll to position [0, 0]
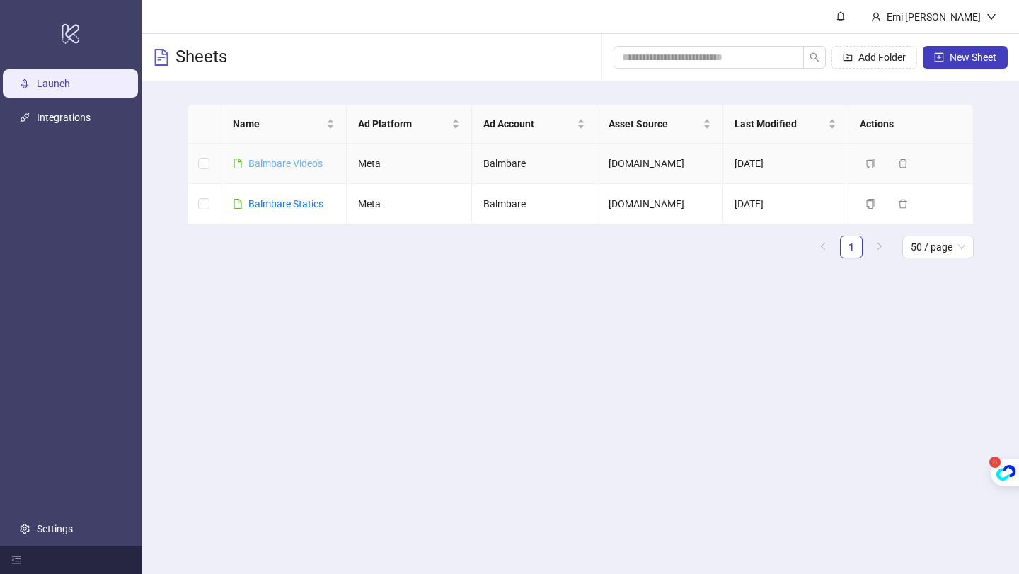
click at [305, 163] on link "Balmbare Video's" at bounding box center [285, 163] width 74 height 11
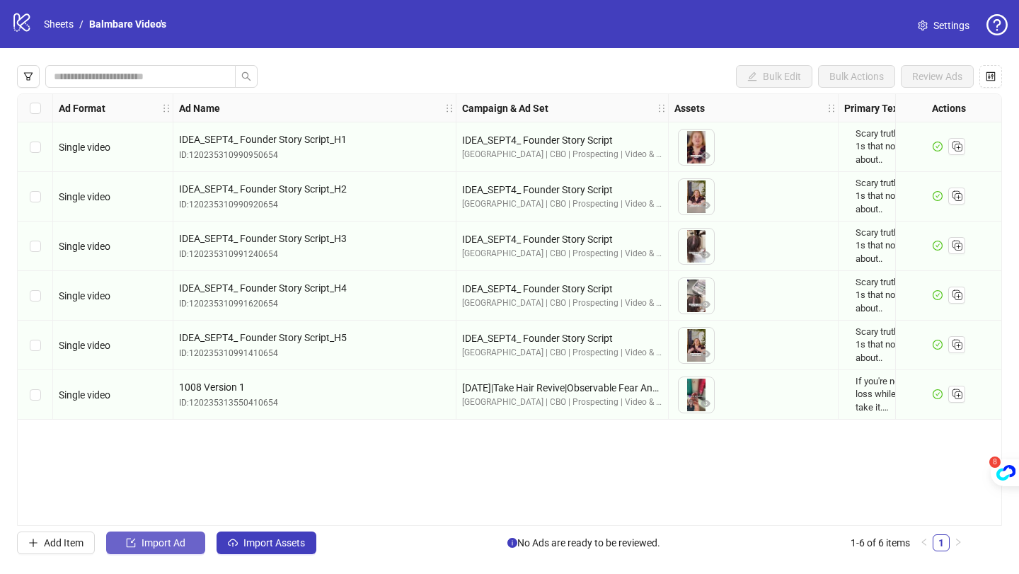
click at [175, 540] on span "Import Ad" at bounding box center [163, 542] width 44 height 11
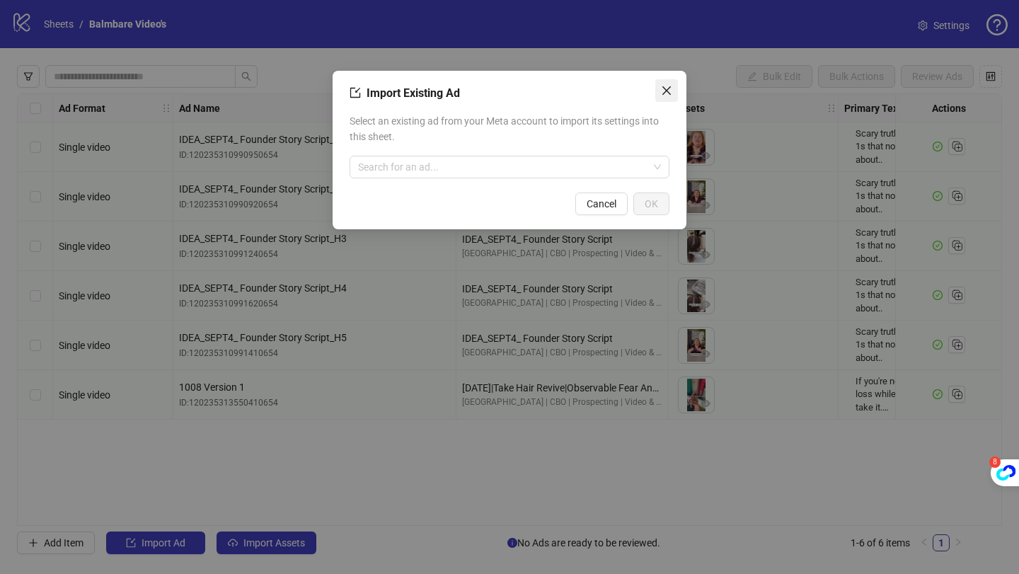
click at [668, 91] on icon "close" at bounding box center [666, 90] width 11 height 11
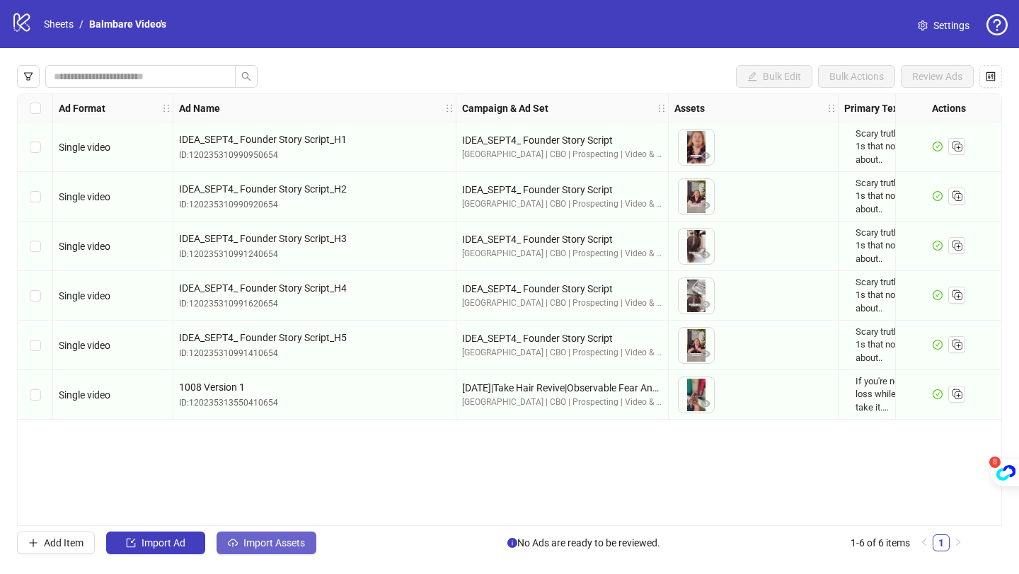
click at [274, 547] on span "Import Assets" at bounding box center [274, 542] width 62 height 11
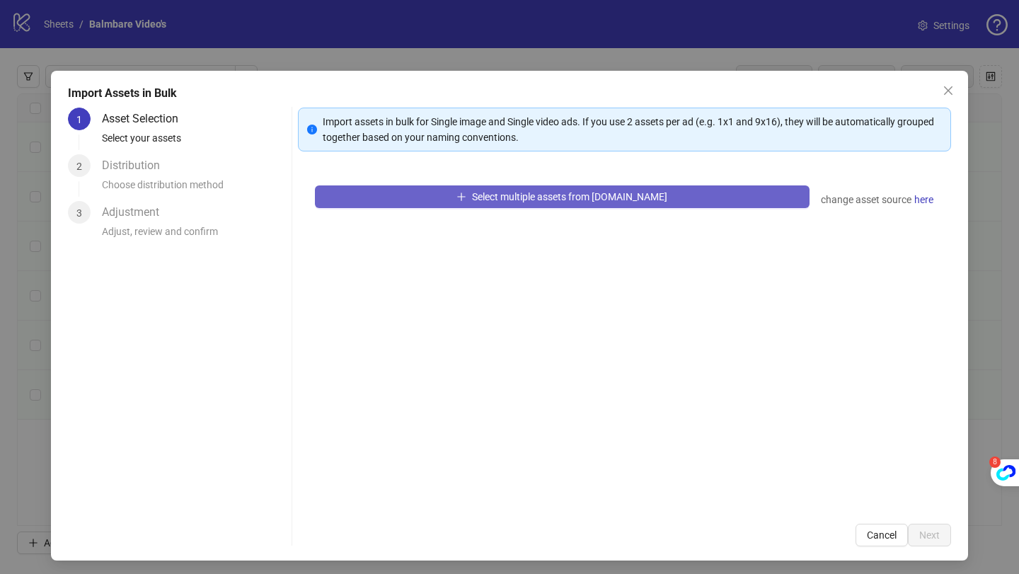
click at [474, 203] on button "Select multiple assets from Frame.io" at bounding box center [562, 196] width 494 height 23
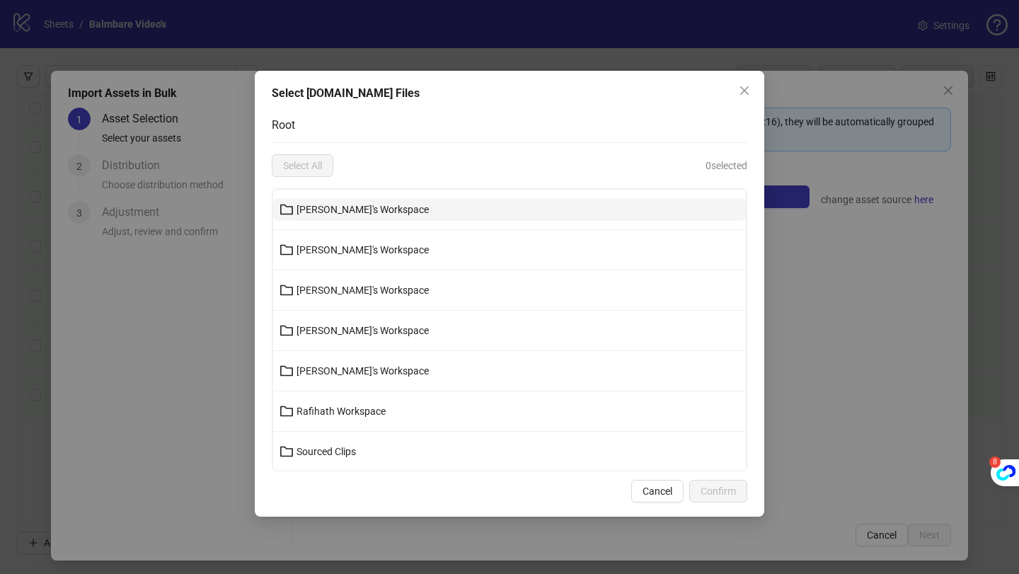
click at [369, 209] on span "Anthony's Workspace" at bounding box center [362, 209] width 132 height 11
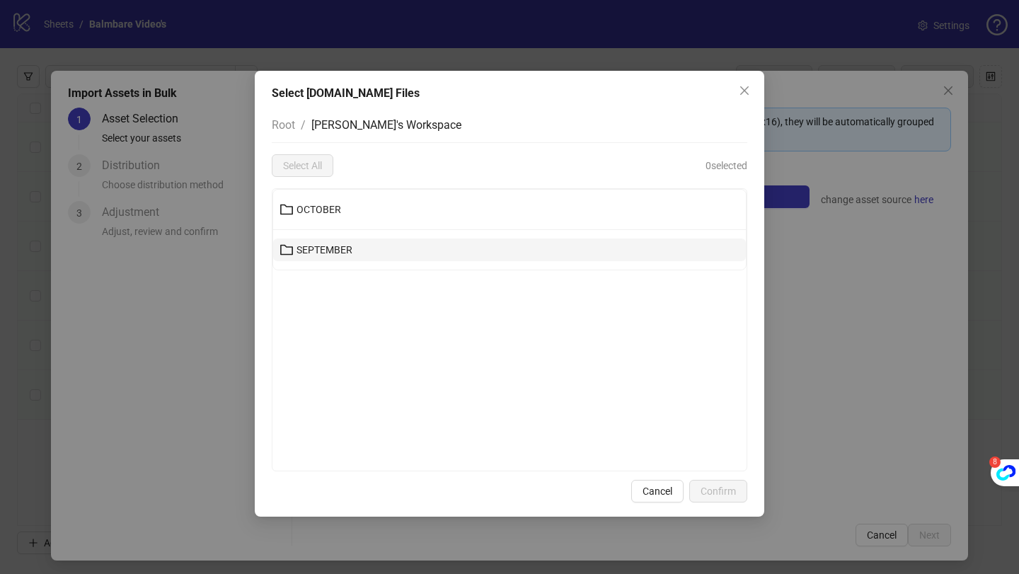
click at [344, 253] on span "SEPTEMBER" at bounding box center [324, 249] width 56 height 11
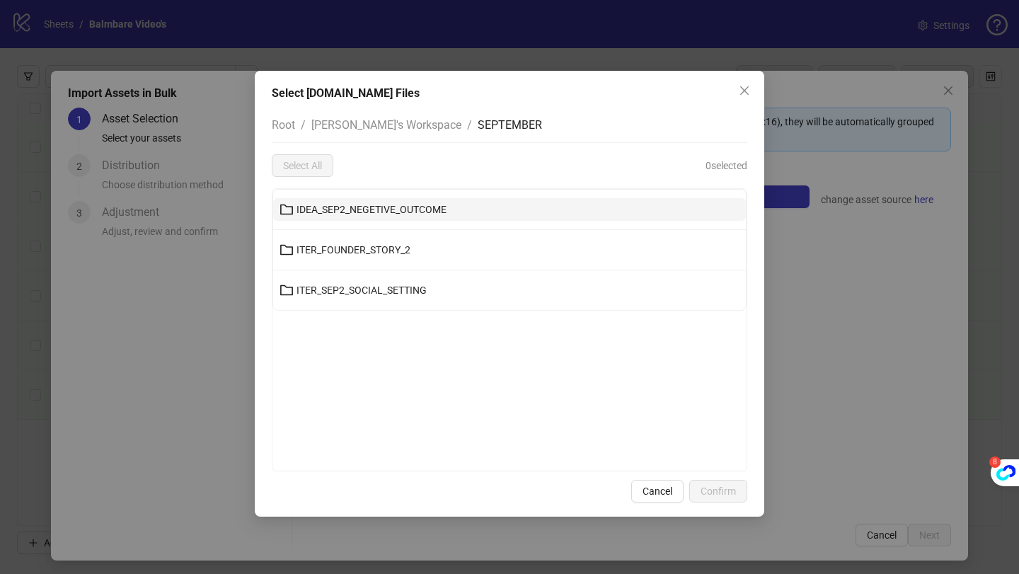
click at [396, 207] on span "IDEA_SEP2_NEGETIVE_OUTCOME" at bounding box center [371, 209] width 150 height 11
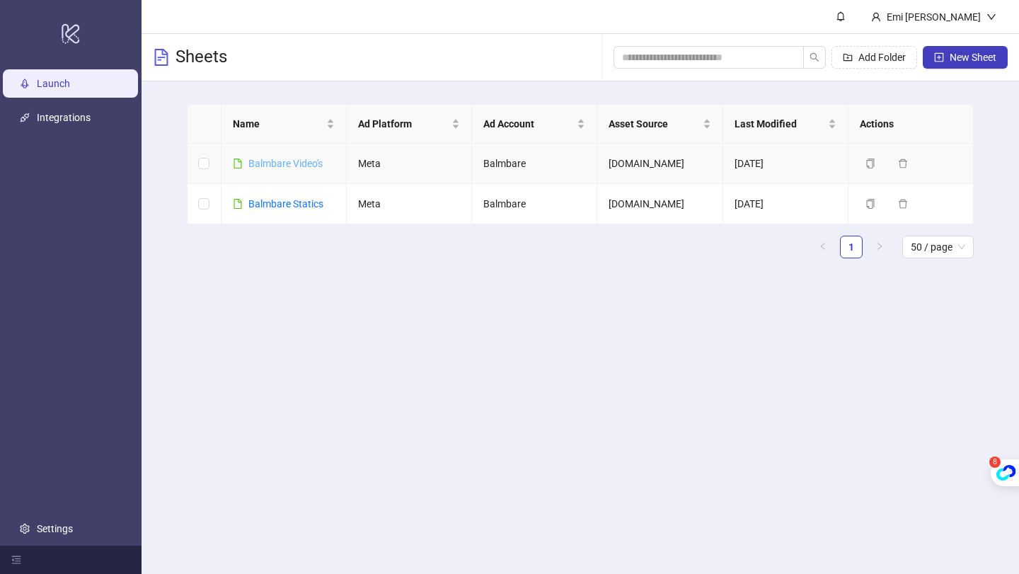
click at [291, 165] on link "Balmbare Video's" at bounding box center [285, 163] width 74 height 11
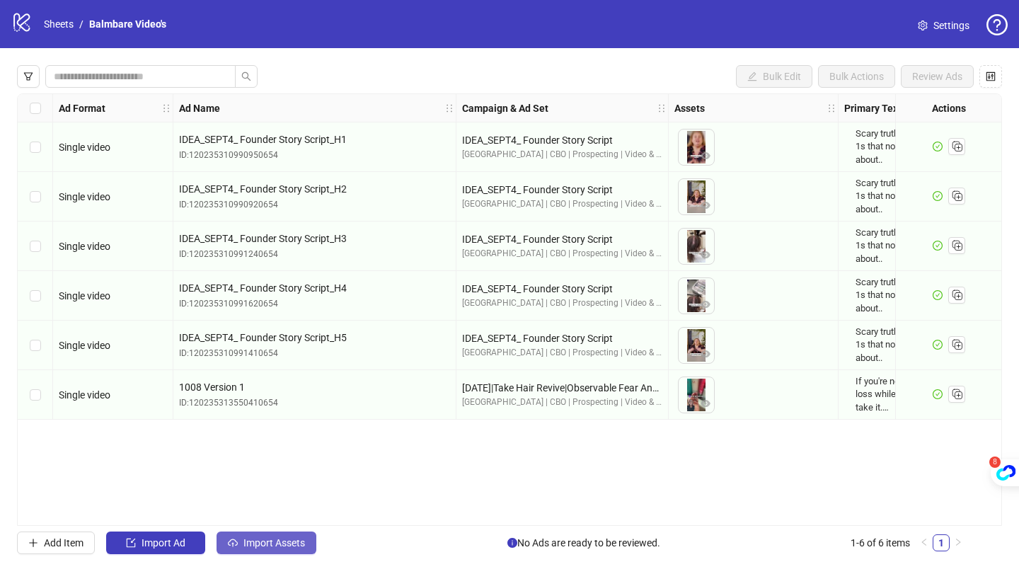
click at [240, 553] on button "Import Assets" at bounding box center [266, 542] width 100 height 23
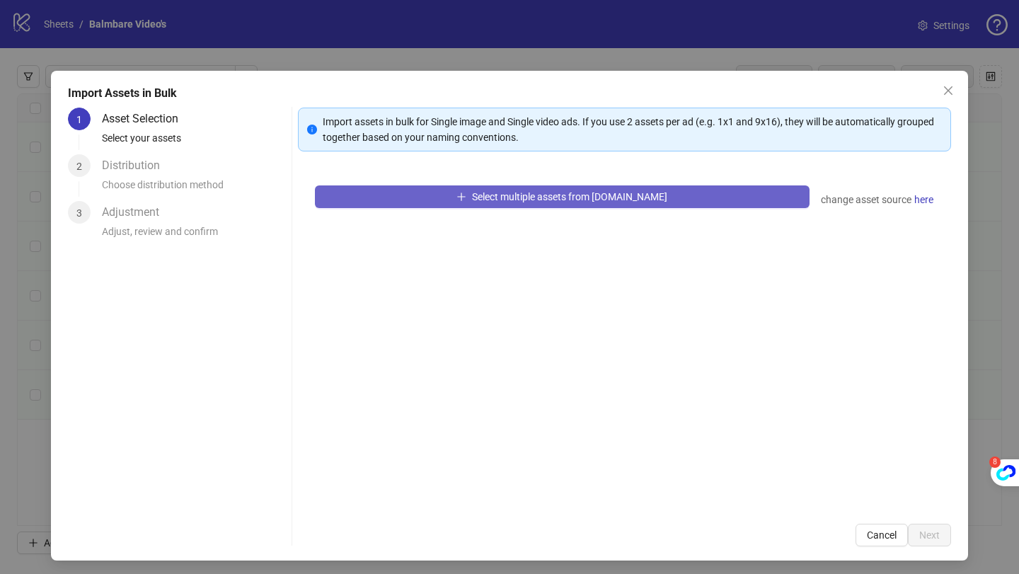
click at [419, 200] on button "Select multiple assets from Frame.io" at bounding box center [562, 196] width 494 height 23
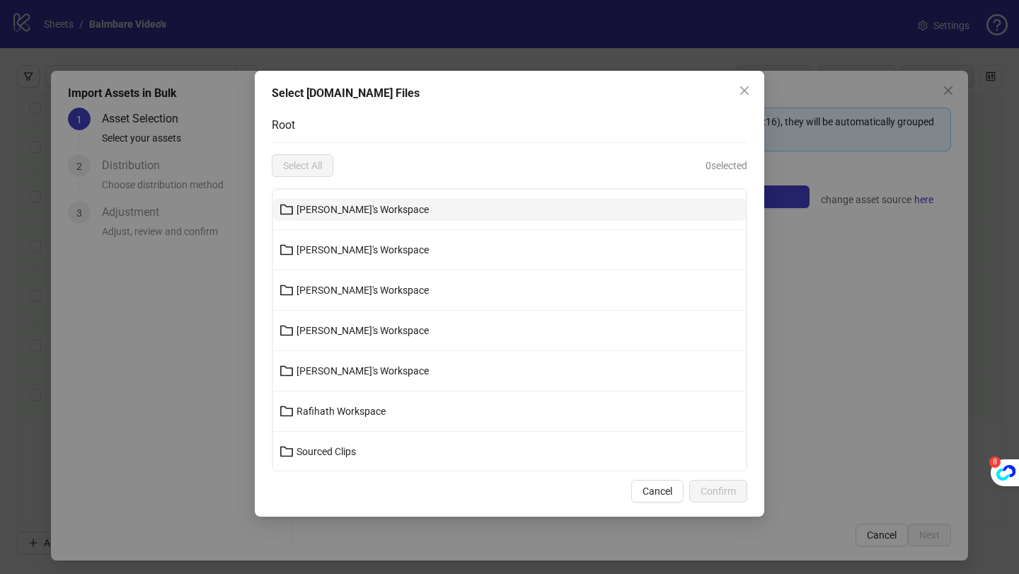
click at [393, 213] on button "Anthony's Workspace" at bounding box center [509, 209] width 473 height 23
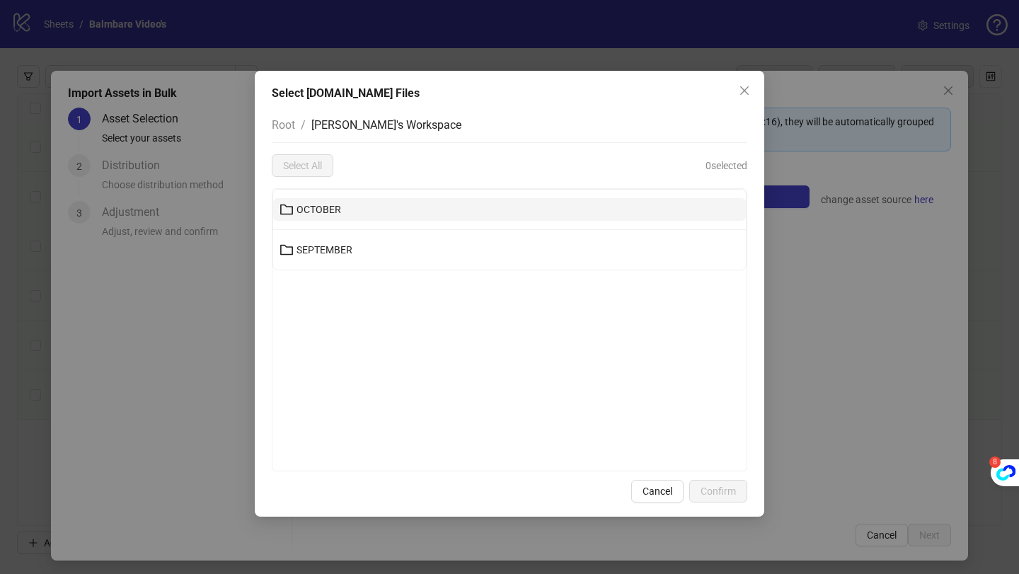
click at [368, 211] on button "OCTOBER" at bounding box center [509, 209] width 473 height 23
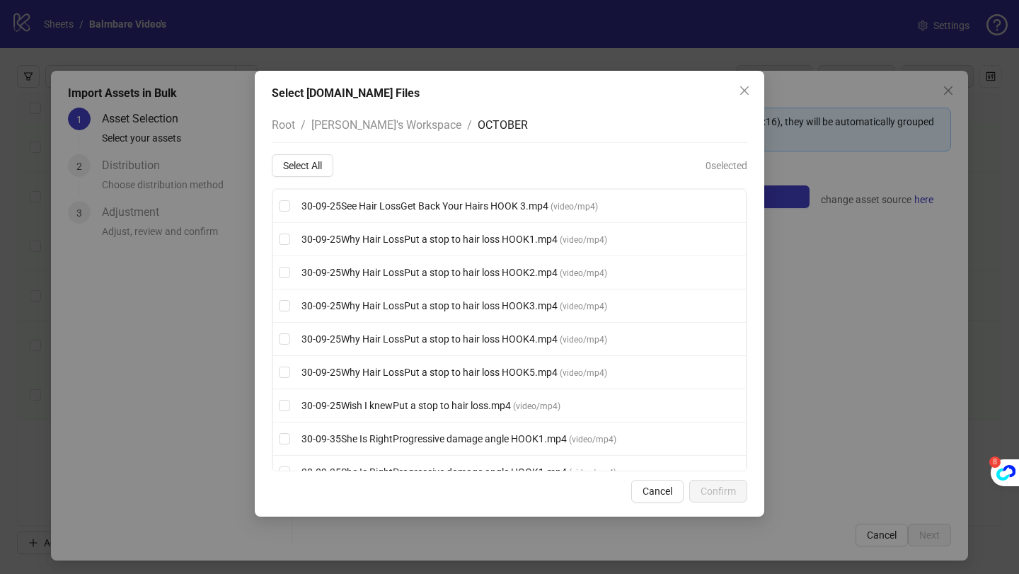
click at [922, 425] on div "Select Frame.io Files Root / Anthony's Workspace / OCTOBER Select All 0 selecte…" at bounding box center [509, 287] width 1019 height 574
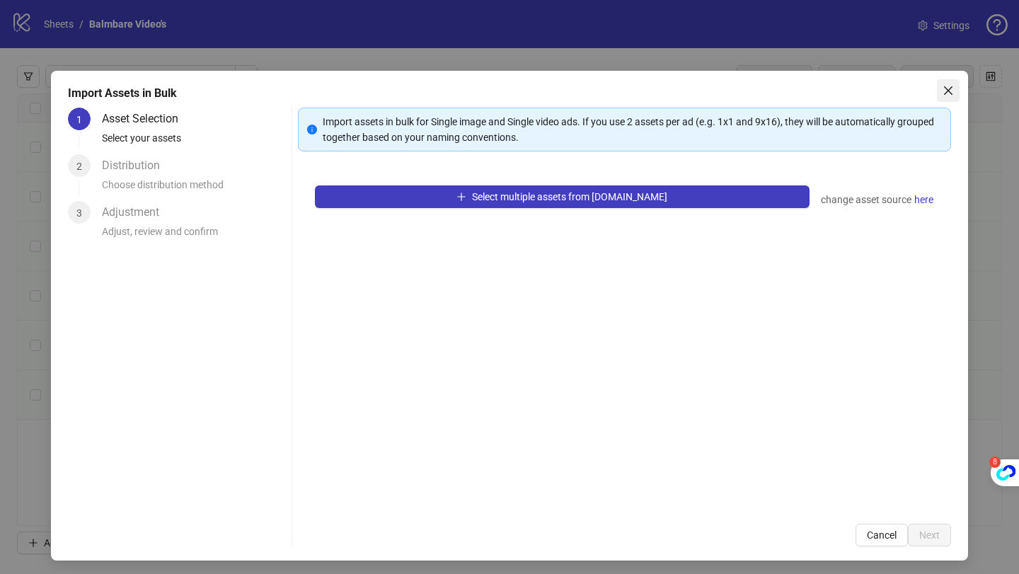
click at [950, 92] on icon "close" at bounding box center [948, 90] width 8 height 8
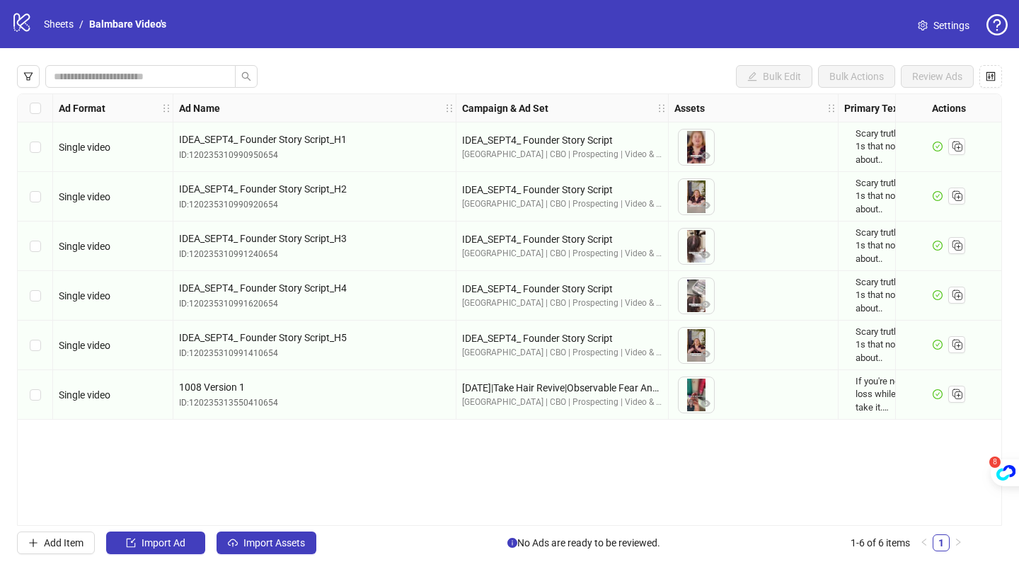
click at [25, 30] on icon at bounding box center [21, 22] width 16 height 18
click at [22, 21] on icon "logo/logo-mobile" at bounding box center [21, 21] width 21 height 21
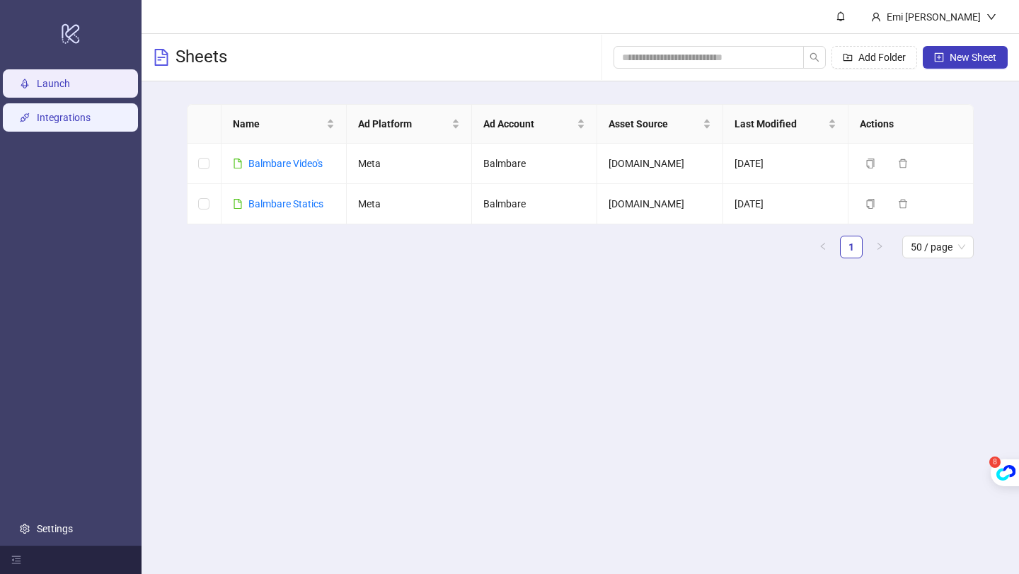
click at [79, 112] on link "Integrations" at bounding box center [64, 117] width 54 height 11
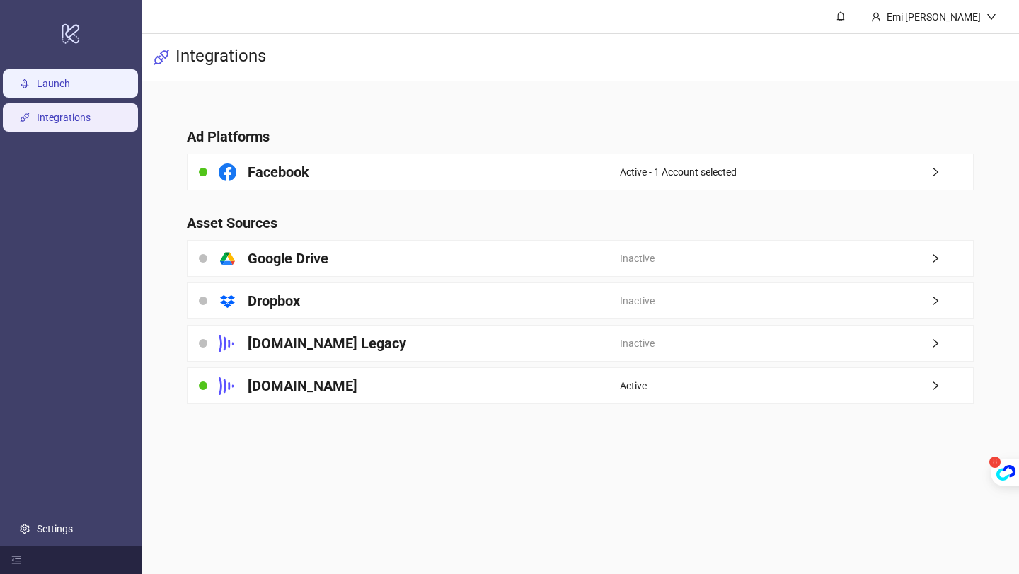
click at [70, 89] on link "Launch" at bounding box center [53, 83] width 33 height 11
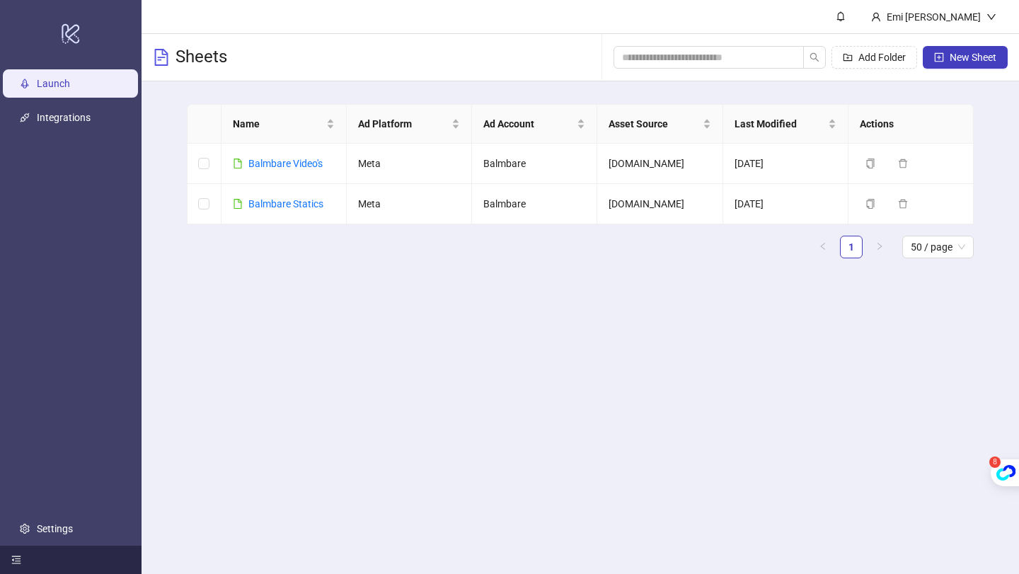
click at [11, 557] on icon "menu-fold" at bounding box center [16, 560] width 10 height 10
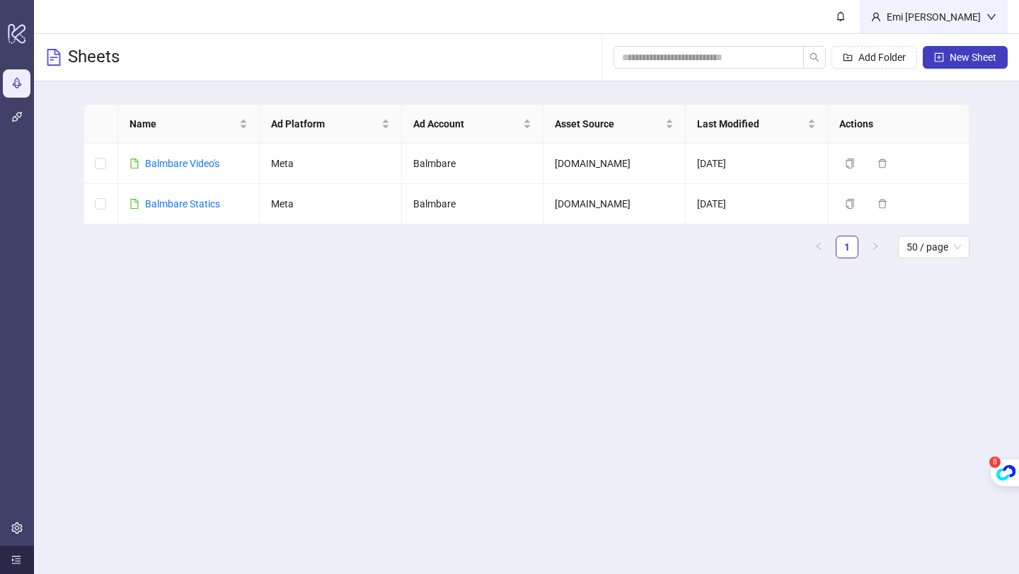
click at [881, 18] on icon "user" at bounding box center [876, 17] width 10 height 10
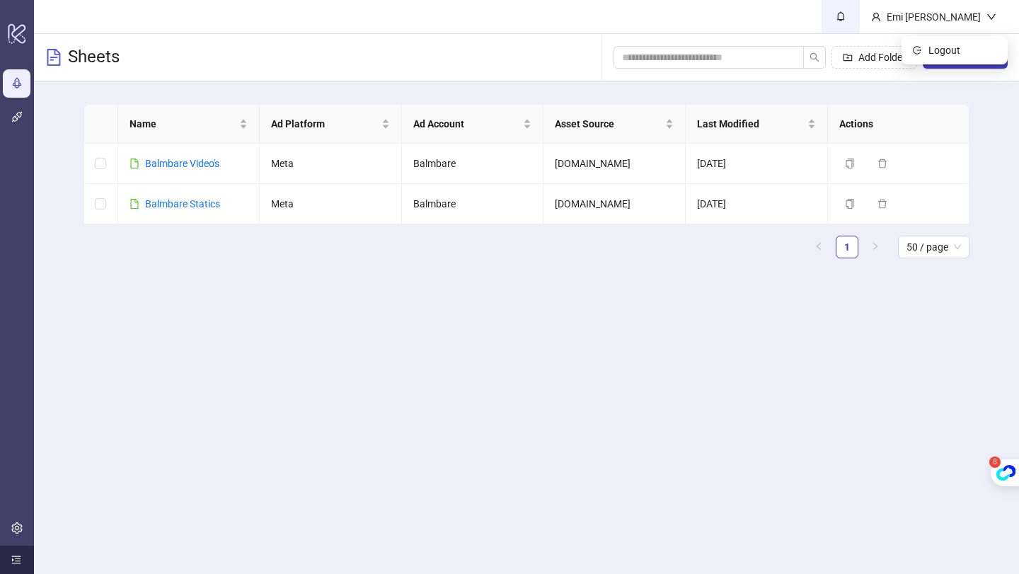
click at [845, 18] on icon "bell" at bounding box center [840, 16] width 10 height 10
click at [15, 43] on icon "logo/logo-mobile" at bounding box center [17, 33] width 20 height 34
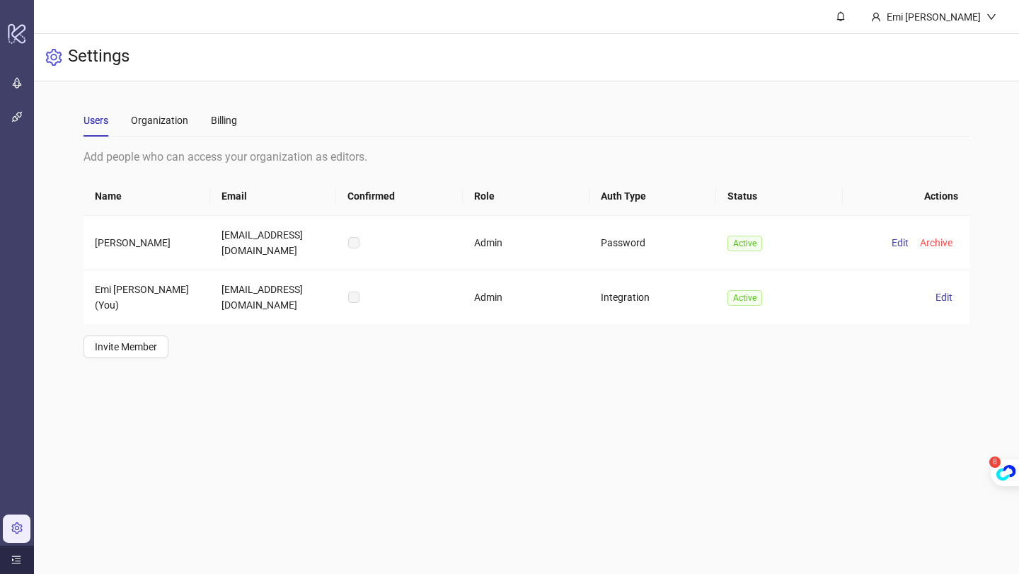
click at [19, 555] on icon "menu-unfold" at bounding box center [16, 560] width 10 height 10
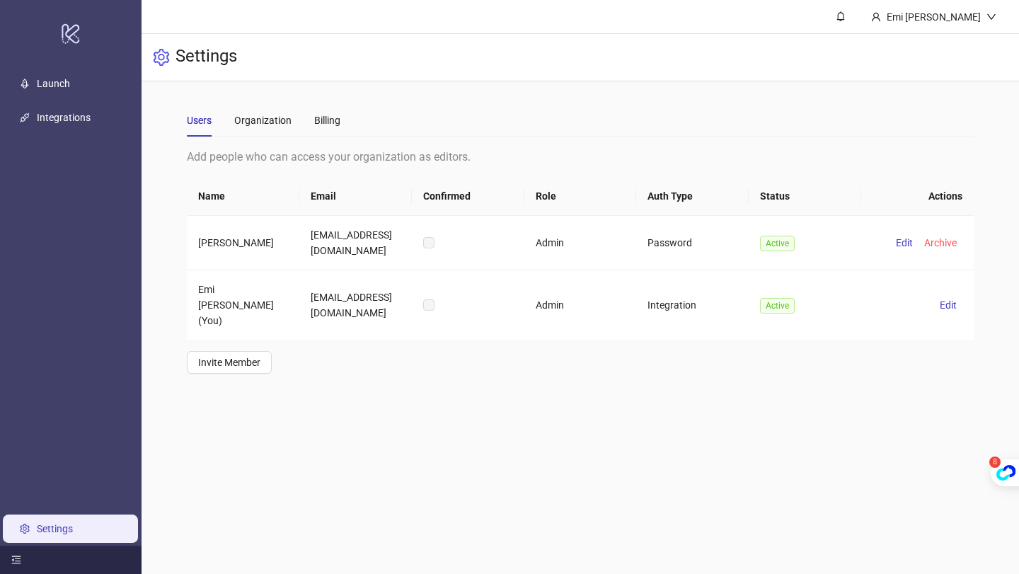
click at [14, 556] on icon "menu-fold" at bounding box center [16, 560] width 9 height 8
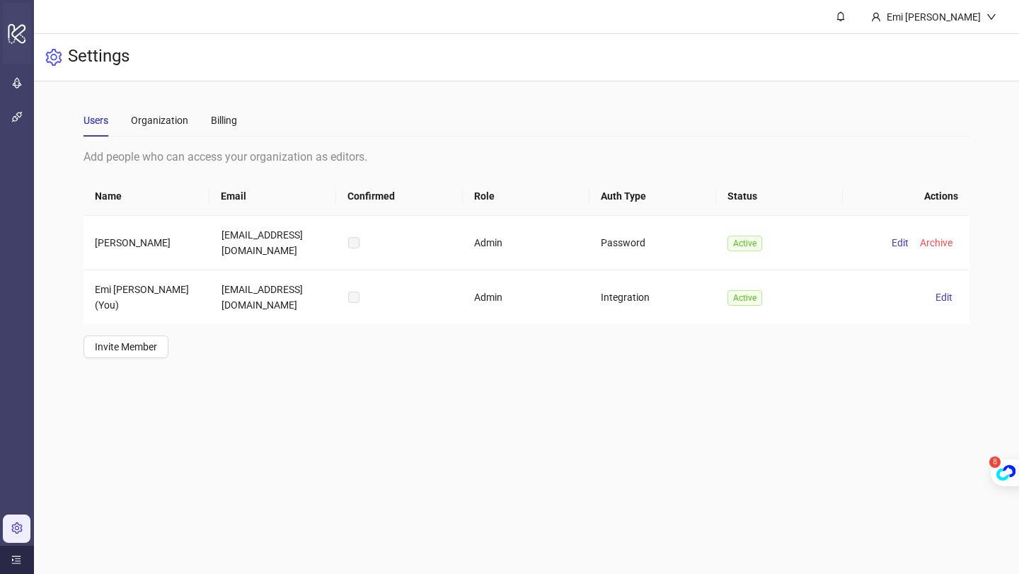
click at [20, 35] on icon "logo/logo-mobile" at bounding box center [17, 33] width 20 height 34
click at [30, 112] on link "Integrations" at bounding box center [57, 117] width 54 height 11
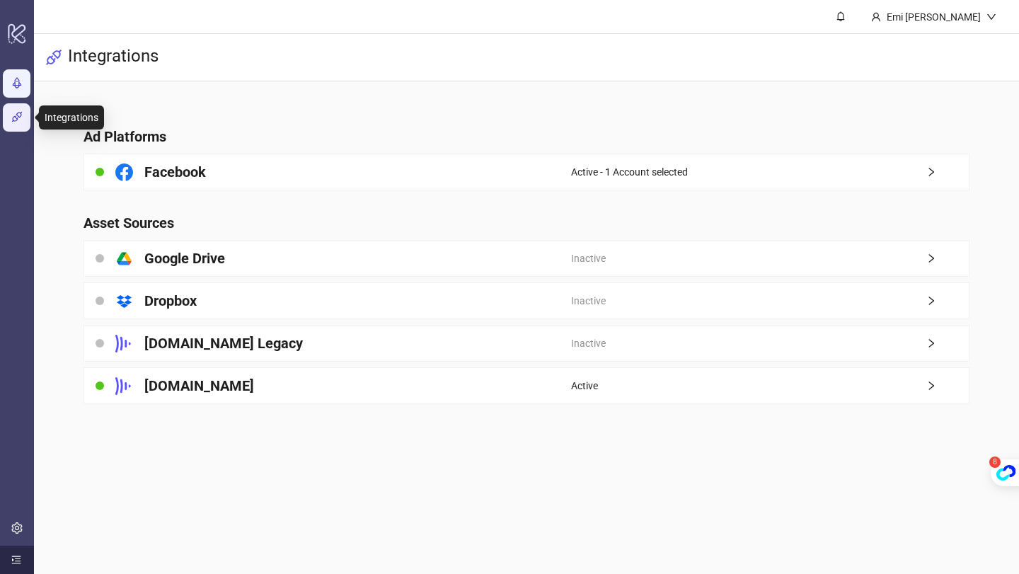
click at [30, 83] on link "Launch" at bounding box center [46, 83] width 33 height 11
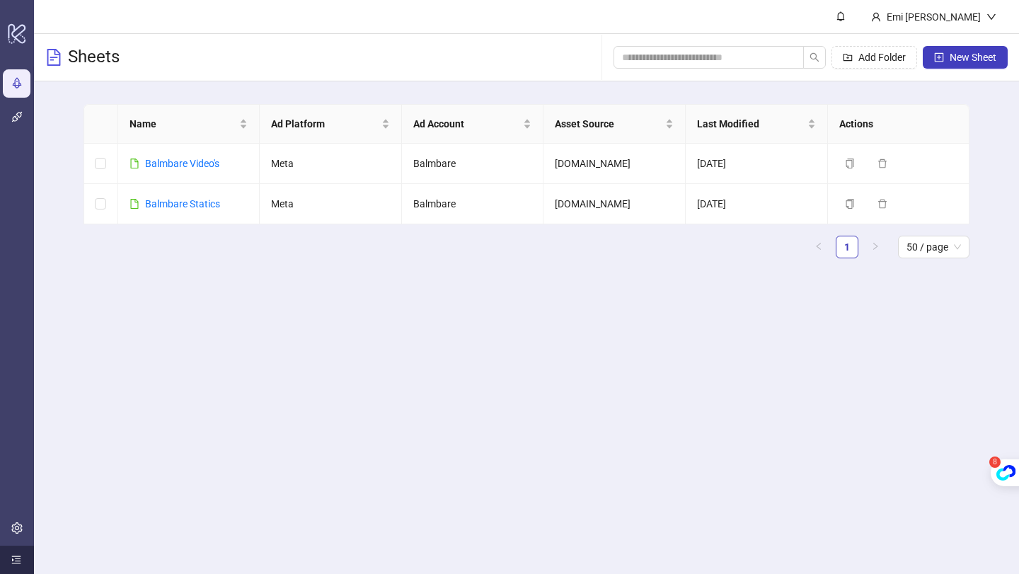
click at [961, 546] on main "Emi Resse Sheets Add Folder New Sheet Name Ad Platform Ad Account Asset Source …" at bounding box center [526, 287] width 985 height 574
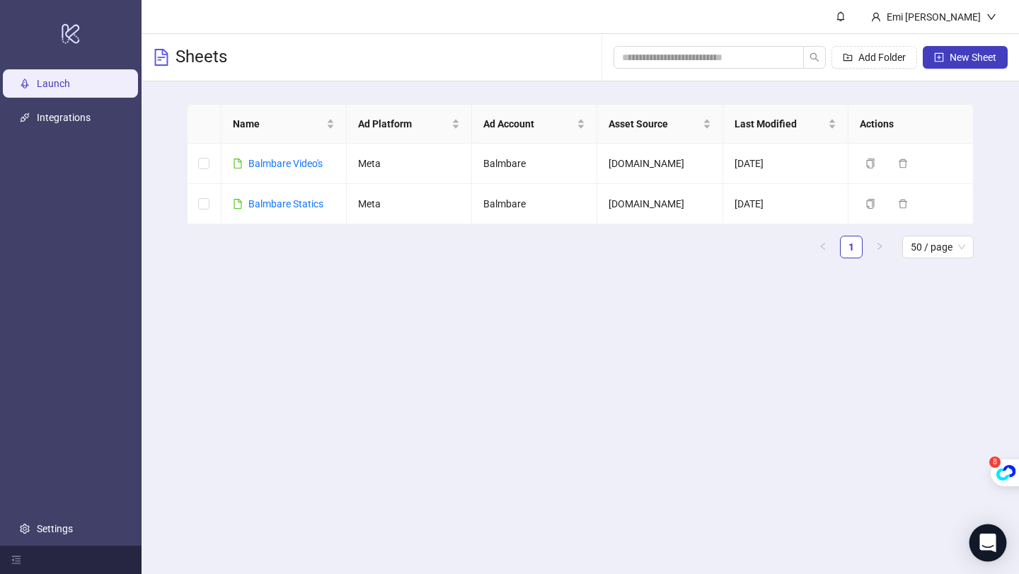
click at [981, 535] on icon "Open Intercom Messenger" at bounding box center [987, 542] width 16 height 18
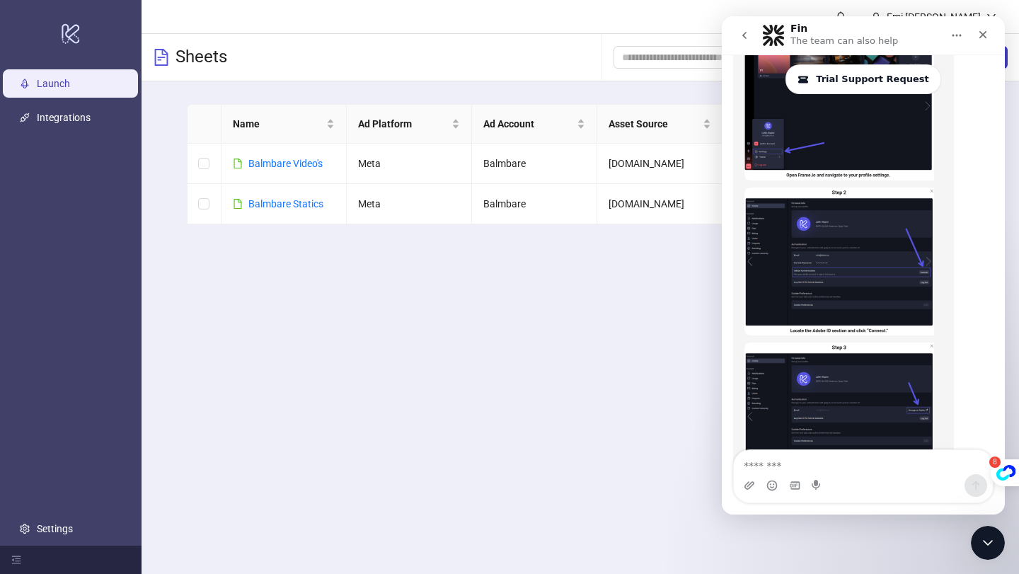
scroll to position [2069, 0]
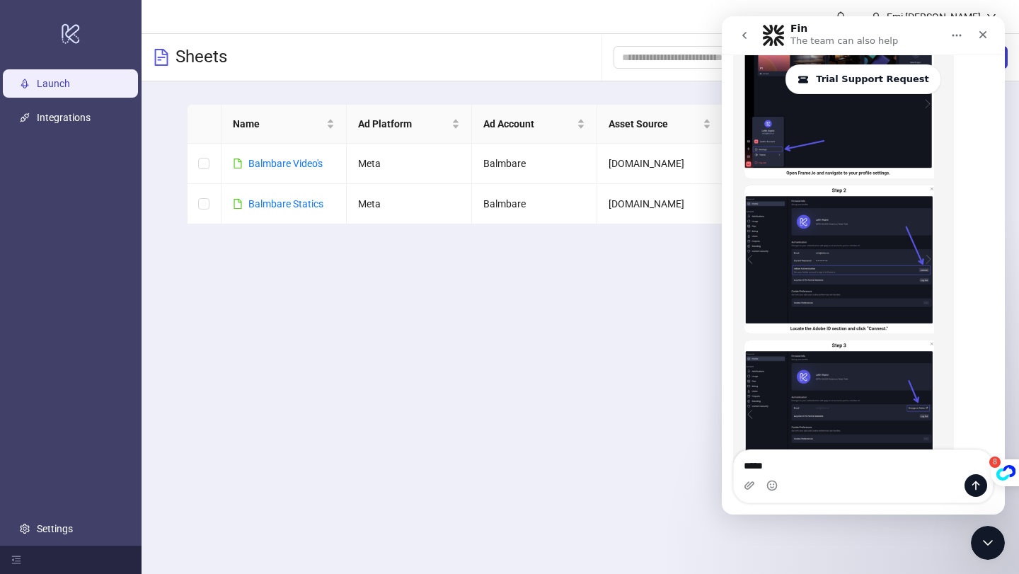
type textarea "****"
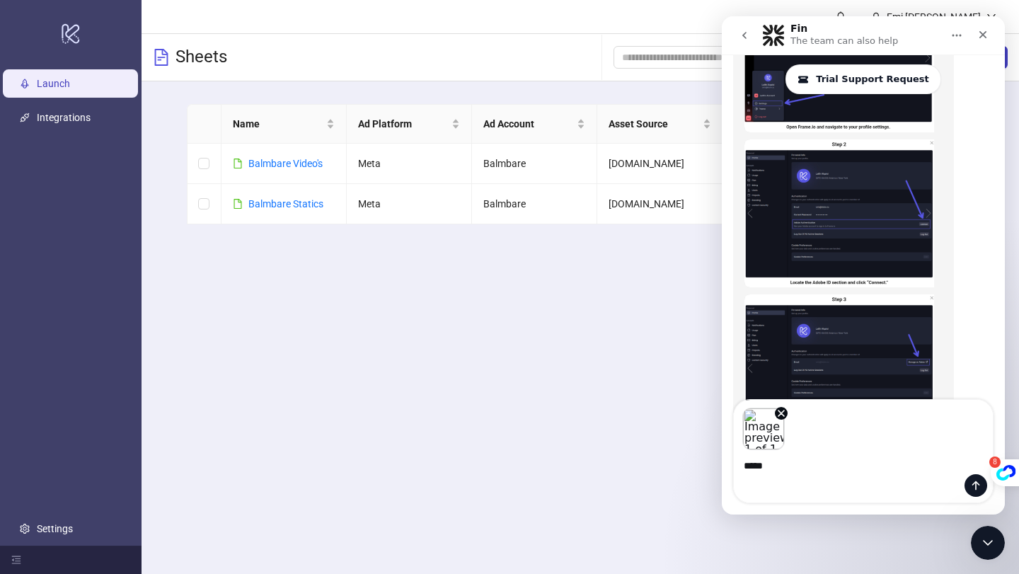
scroll to position [2119, 0]
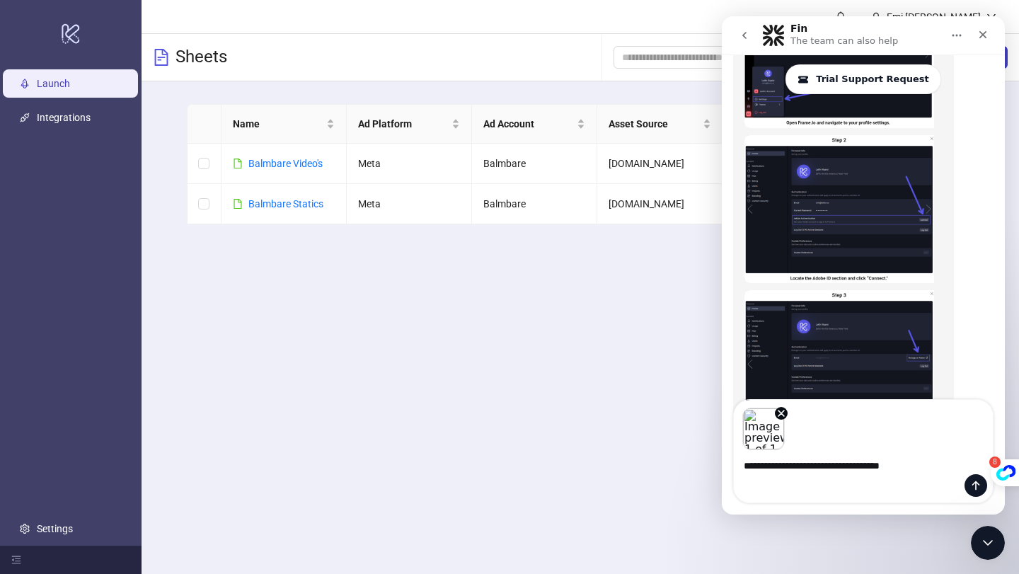
type textarea "**********"
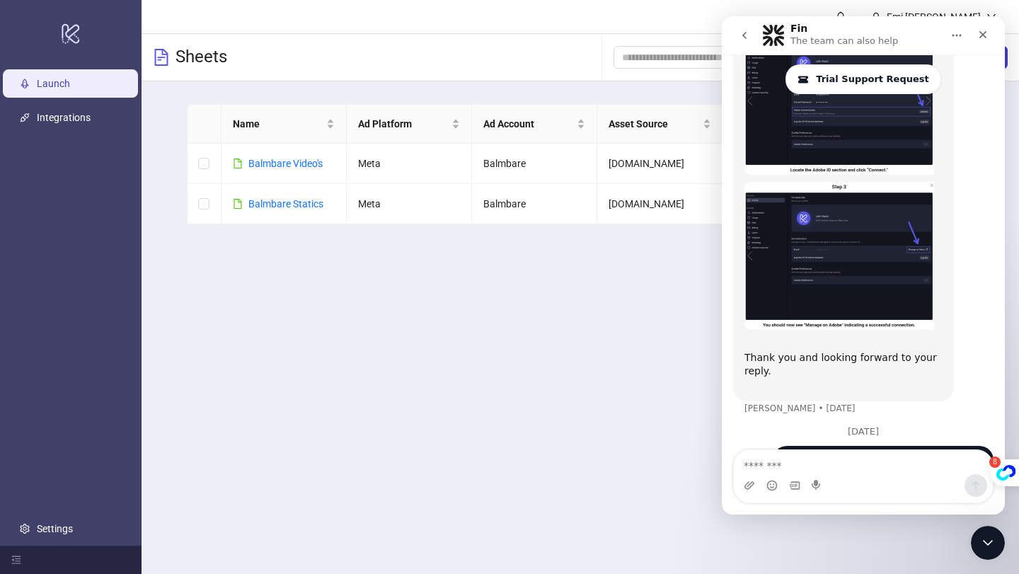
scroll to position [2230, 0]
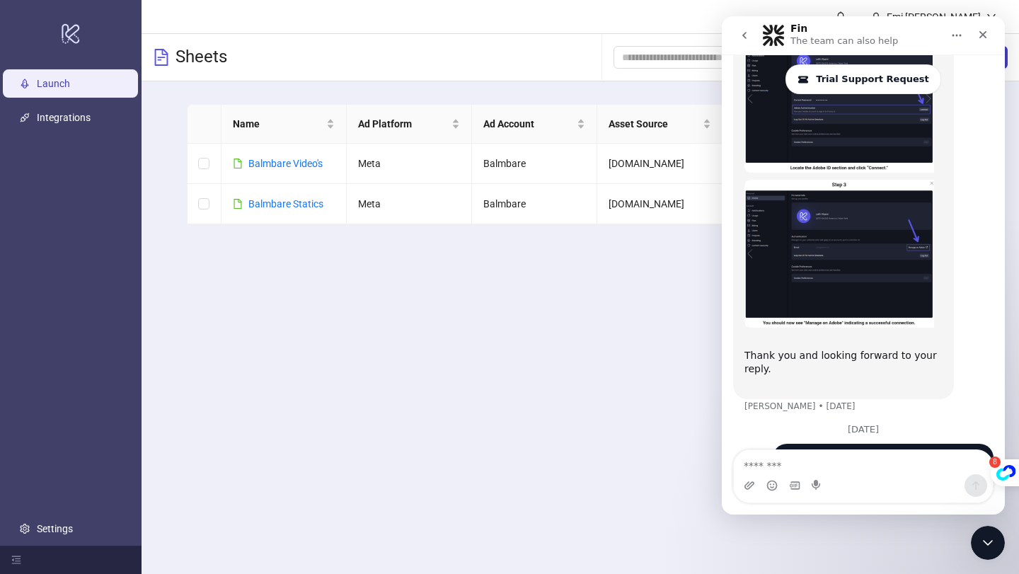
click at [461, 375] on main "Emi Resse Sheets Add Folder New Sheet Name Ad Platform Ad Account Asset Source …" at bounding box center [579, 287] width 877 height 574
click at [303, 171] on td "Balmbare Video's" at bounding box center [283, 164] width 125 height 40
click at [303, 166] on link "Balmbare Video's" at bounding box center [285, 163] width 74 height 11
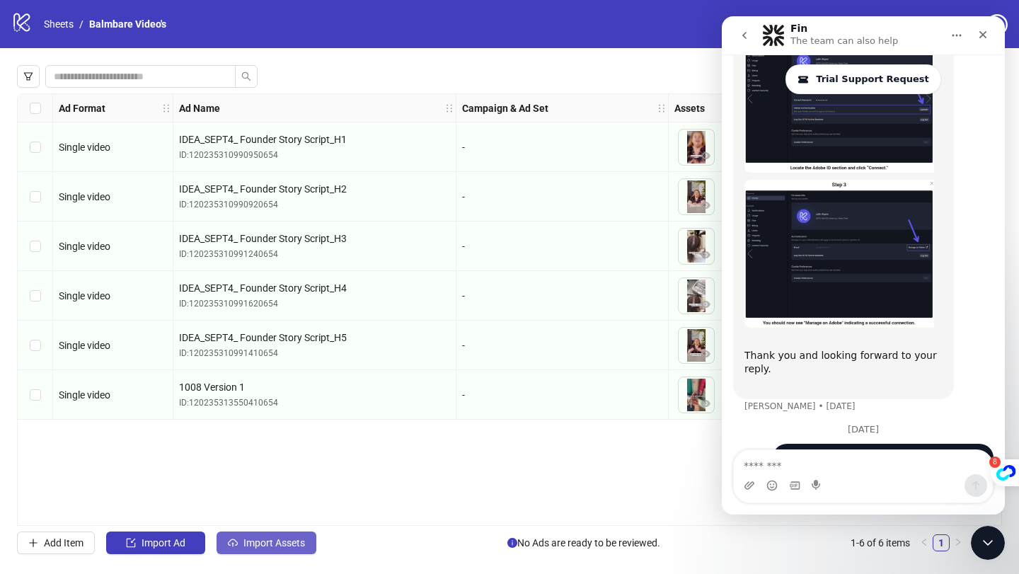
click at [251, 542] on span "Import Assets" at bounding box center [274, 542] width 62 height 11
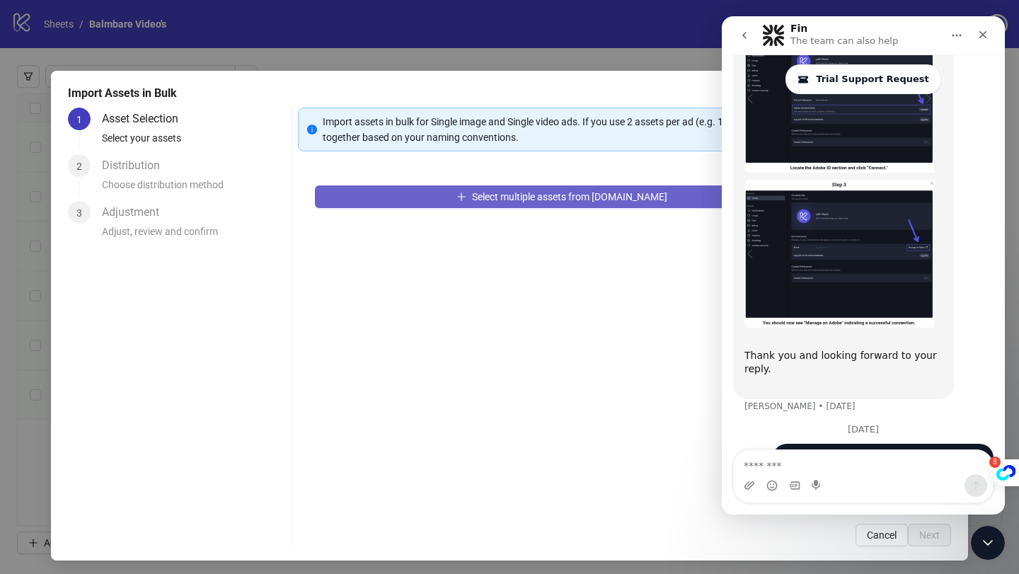
click at [512, 186] on button "Select multiple assets from Frame.io" at bounding box center [562, 196] width 494 height 23
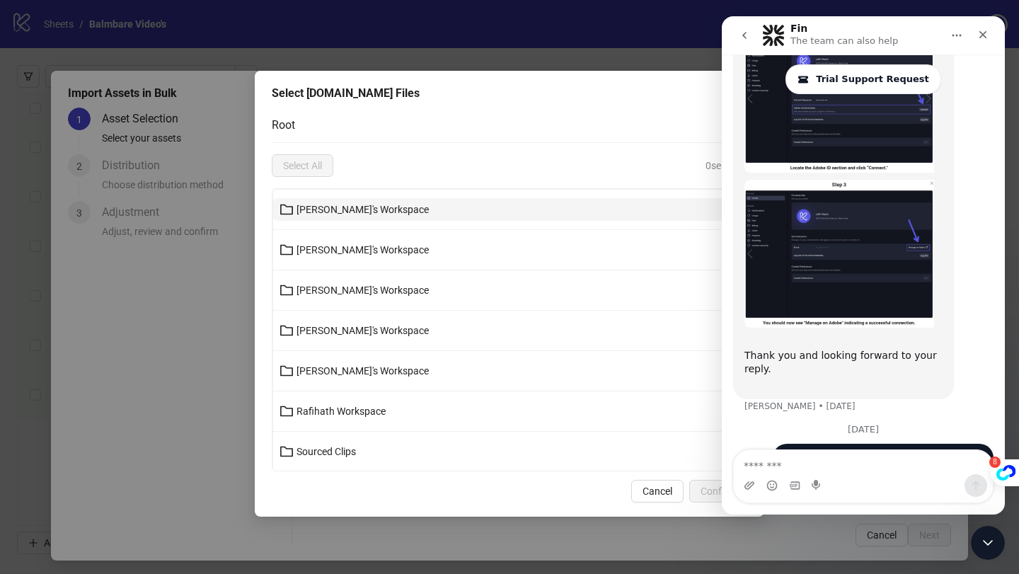
click at [349, 202] on button "Anthony's Workspace" at bounding box center [509, 209] width 473 height 23
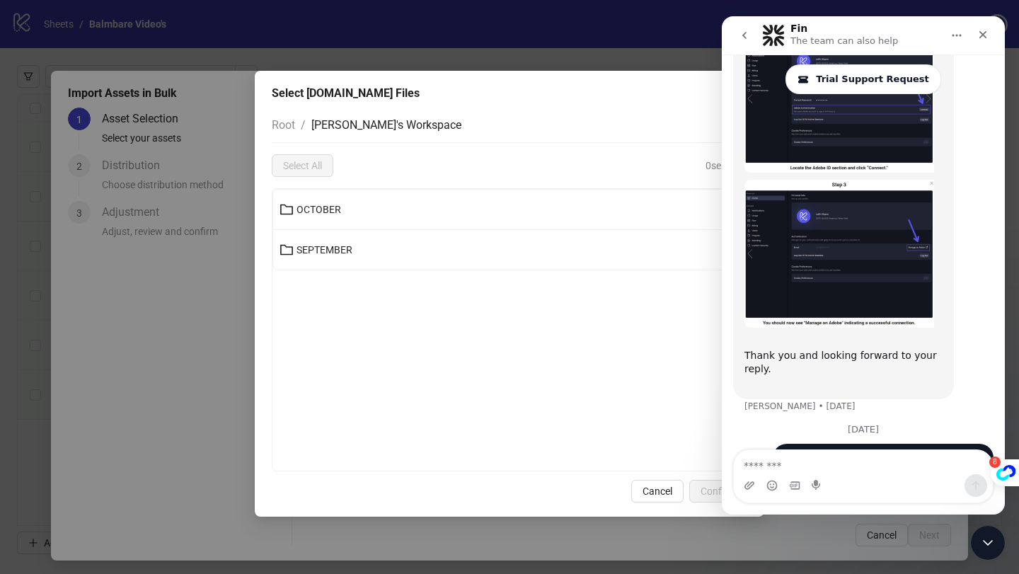
click at [401, 195] on li "OCTOBER" at bounding box center [509, 210] width 473 height 40
click at [345, 204] on button "OCTOBER" at bounding box center [509, 209] width 473 height 23
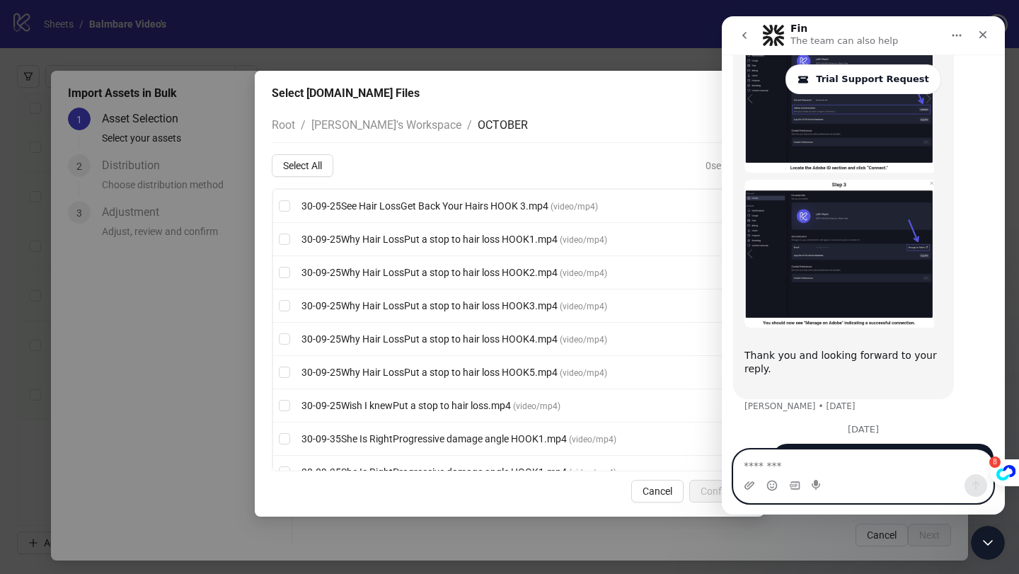
click at [784, 454] on textarea "Message…" at bounding box center [863, 462] width 259 height 24
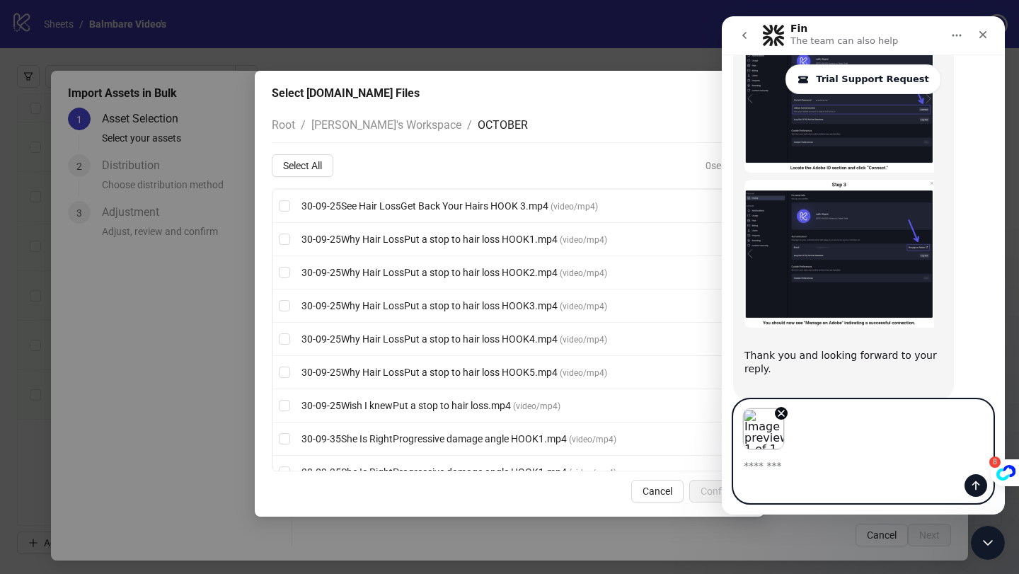
scroll to position [2280, 0]
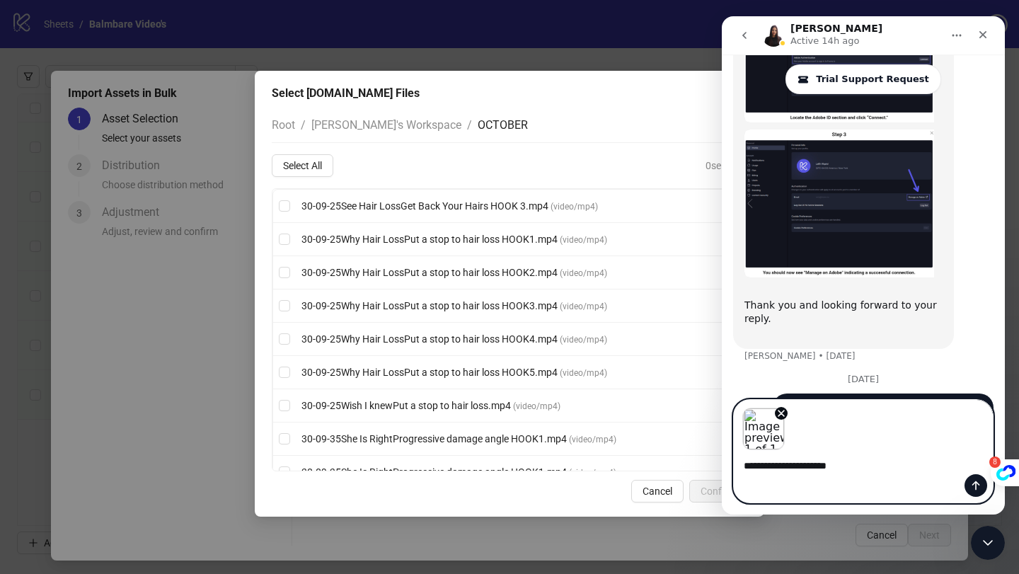
type textarea "**********"
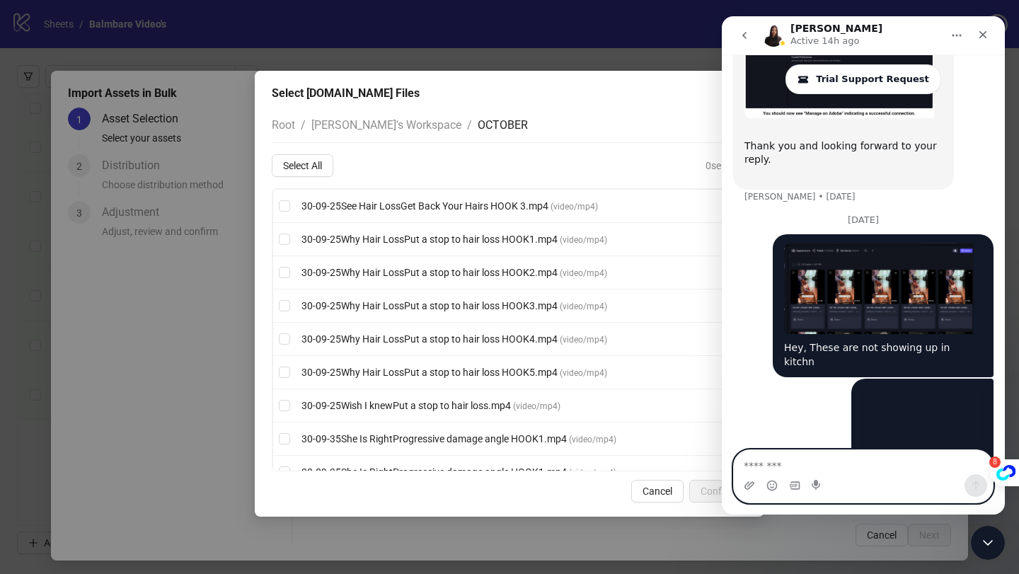
scroll to position [2440, 0]
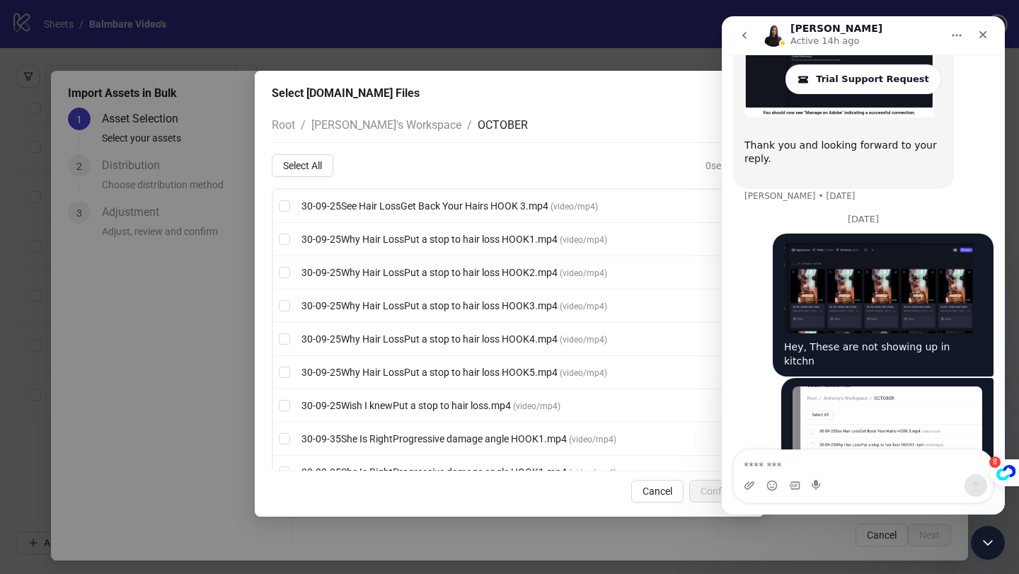
click at [572, 102] on div "Select Frame.io Files Root / Anthony's Workspace / OCTOBER Select All 0 selecte…" at bounding box center [509, 294] width 509 height 446
click at [981, 32] on icon "Close" at bounding box center [982, 34] width 11 height 11
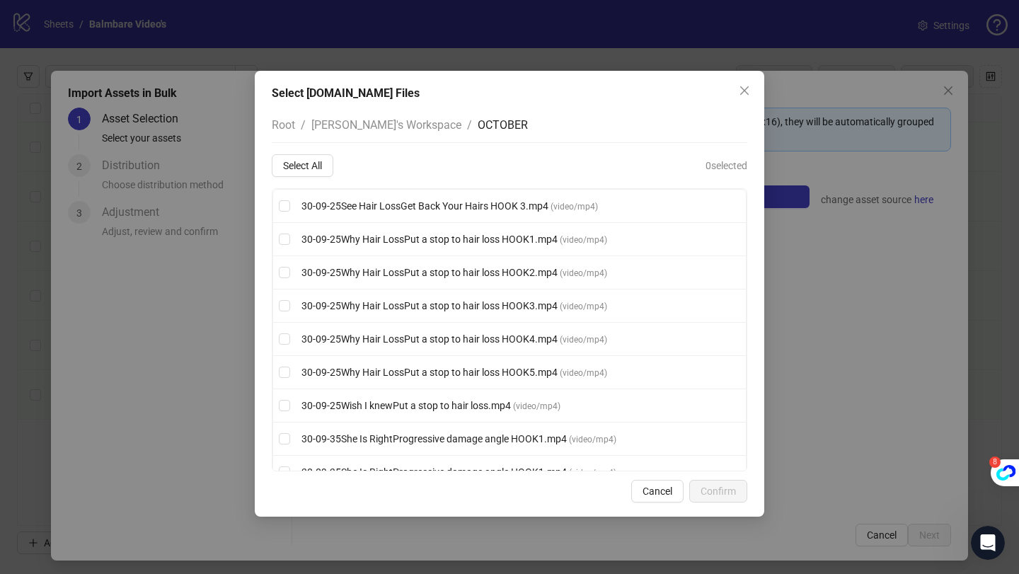
scroll to position [0, 0]
click at [738, 79] on button "Close" at bounding box center [744, 90] width 23 height 23
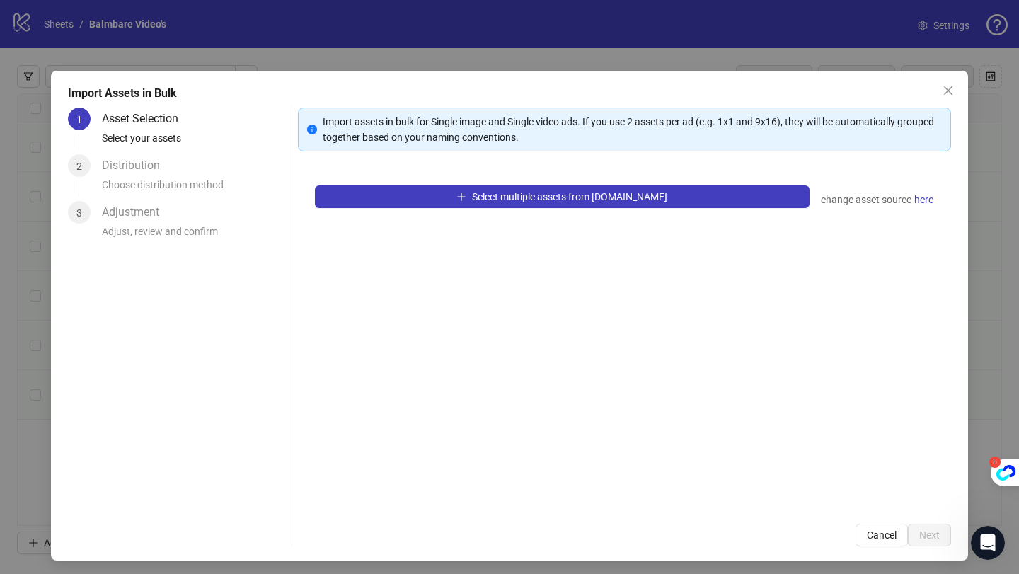
scroll to position [2440, 0]
click at [946, 88] on icon "close" at bounding box center [947, 90] width 11 height 11
